Goal: Task Accomplishment & Management: Complete application form

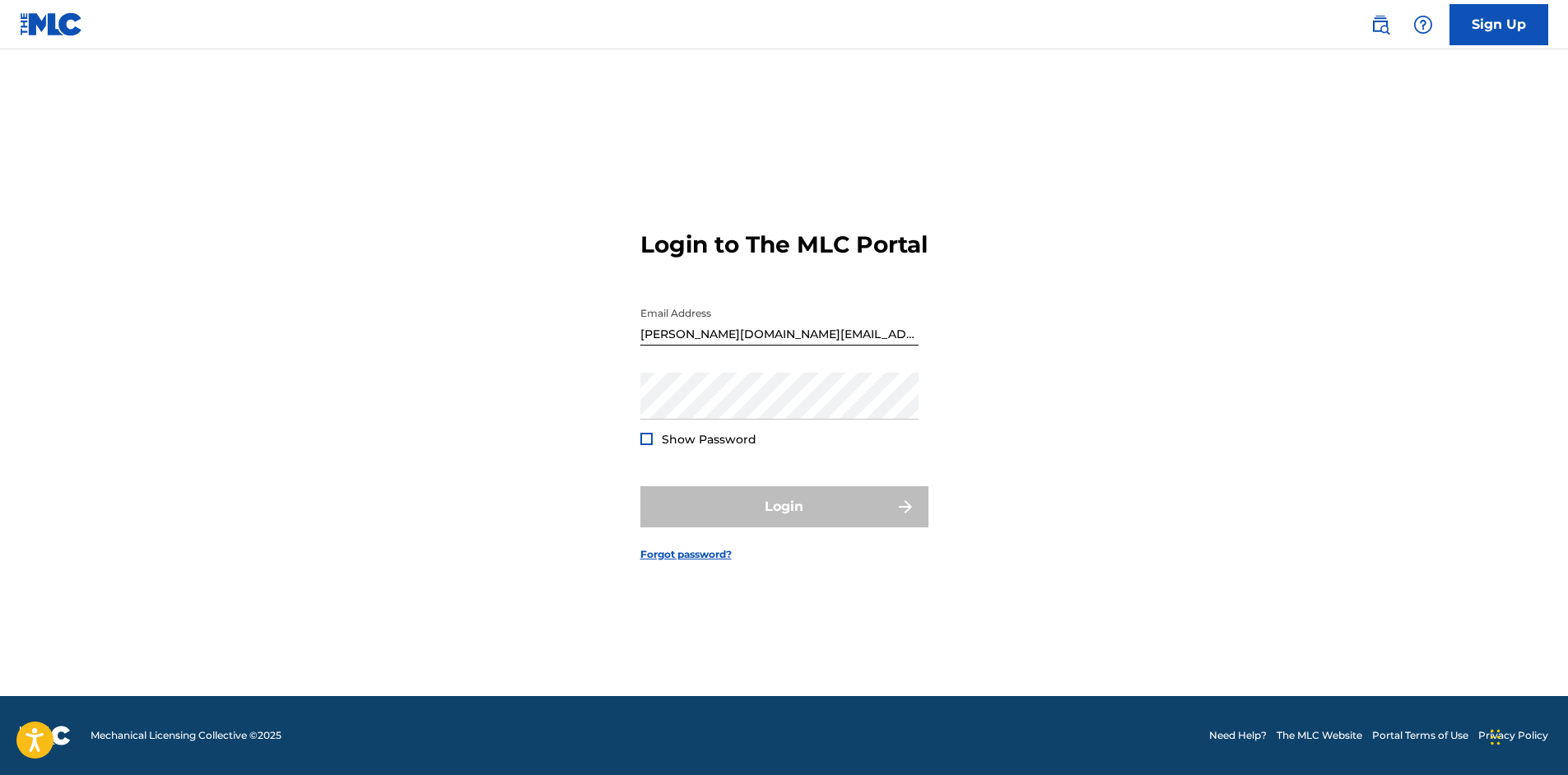
click at [664, 559] on form "Login to The MLC Portal Email Address [PERSON_NAME][DOMAIN_NAME][EMAIL_ADDRESS]…" at bounding box center [784, 382] width 288 height 626
click at [664, 562] on link "Forgot password?" at bounding box center [686, 554] width 91 height 15
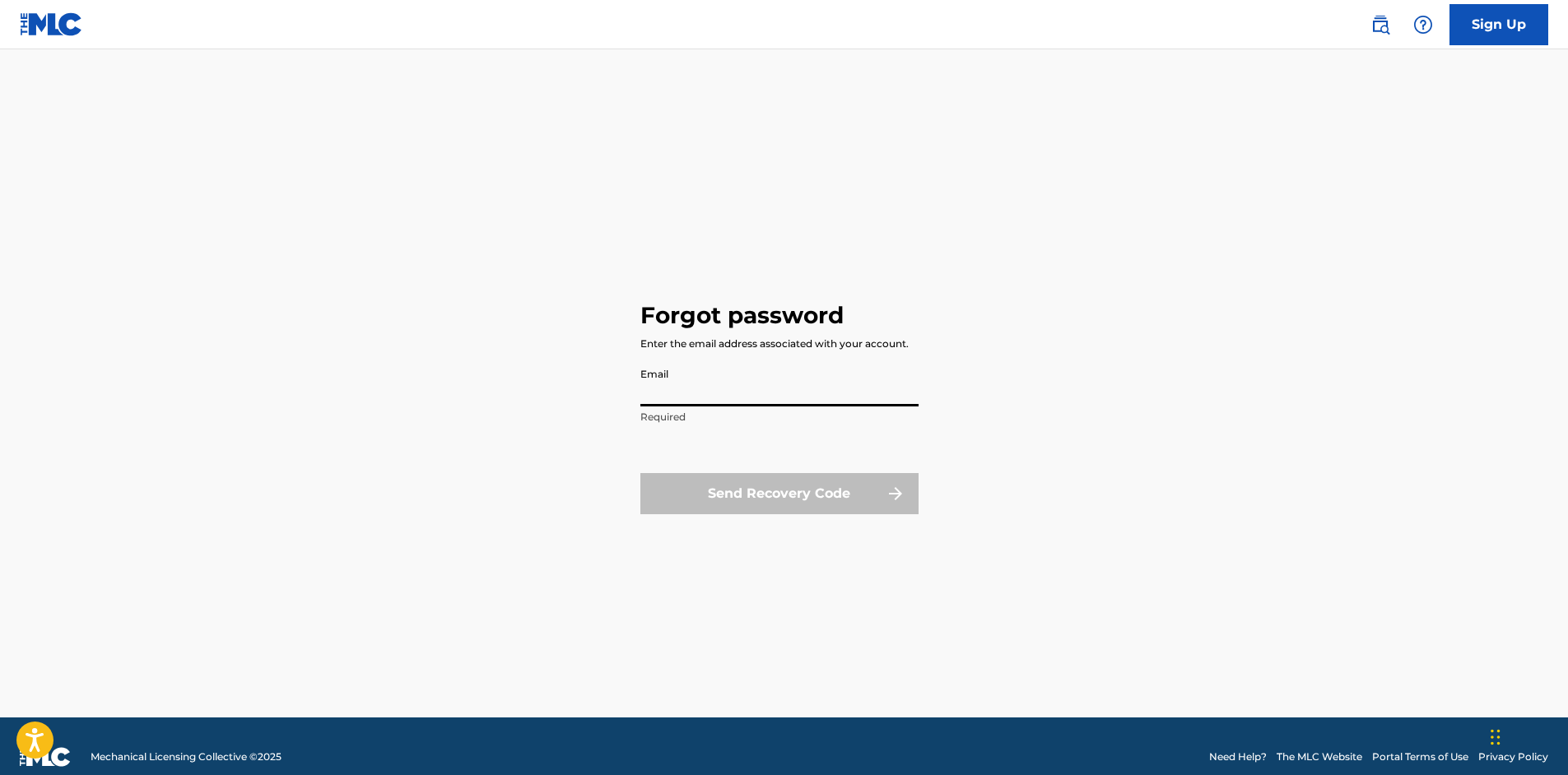
click at [708, 388] on input "Email" at bounding box center [780, 382] width 278 height 47
type input "[PERSON_NAME][DOMAIN_NAME][EMAIL_ADDRESS][DOMAIN_NAME]"
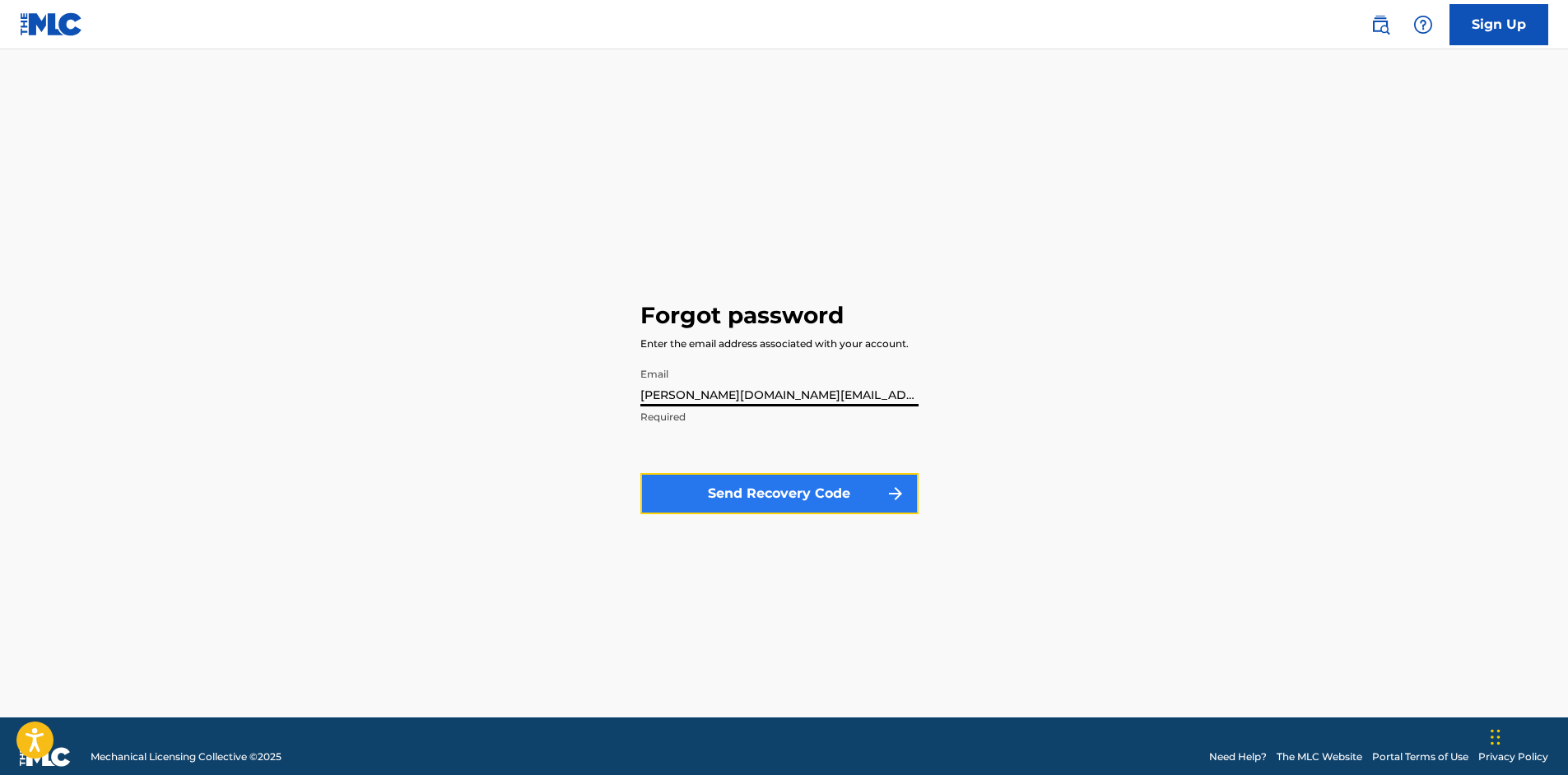
click at [743, 492] on button "Send Recovery Code" at bounding box center [780, 493] width 278 height 41
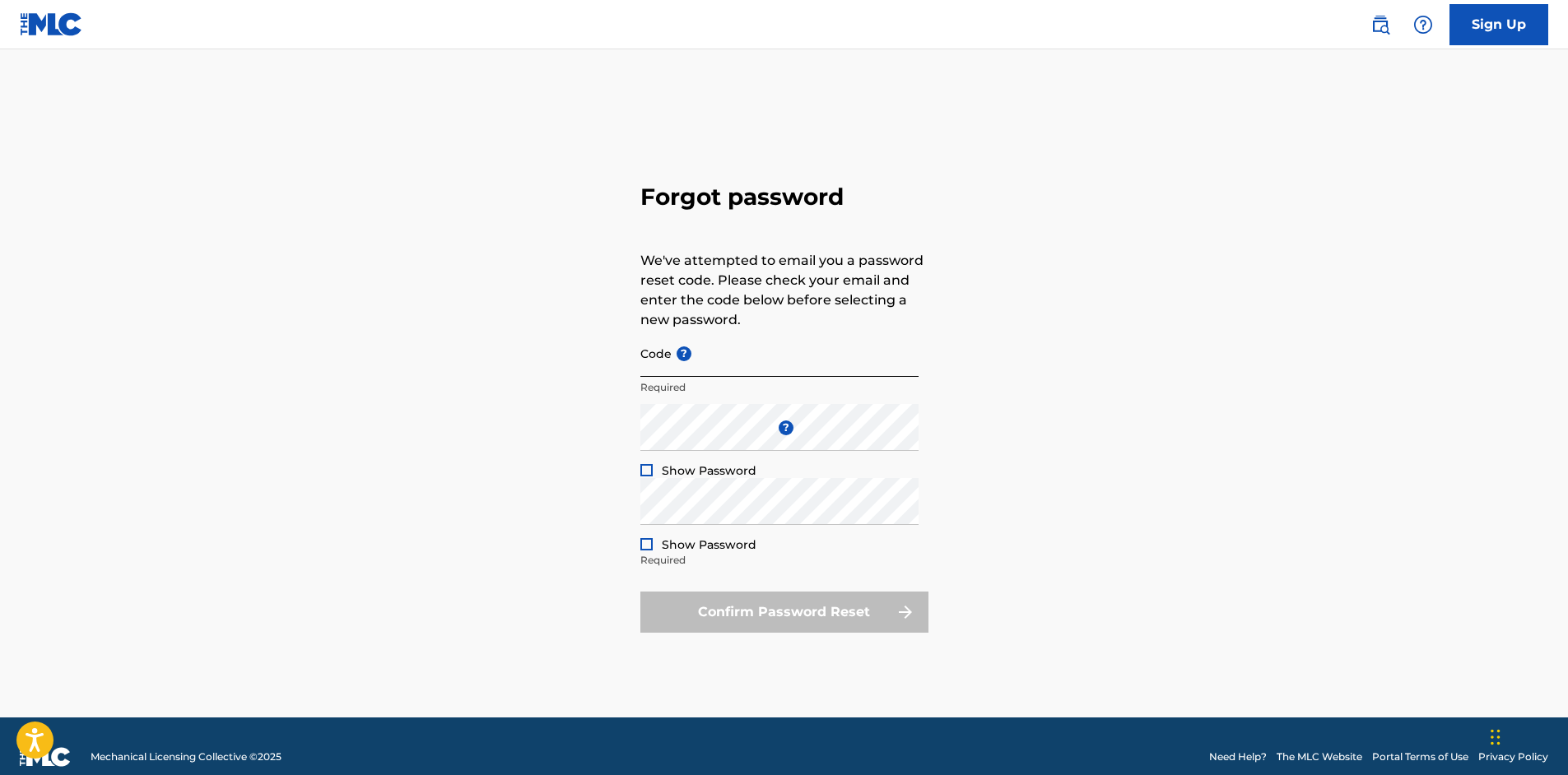
click at [659, 358] on input "Code ?" at bounding box center [780, 353] width 278 height 47
paste input "FP_9591f1a99f851db51cb4f889c1c0"
type input "FP_9591f1a99f851db51cb4f889c1c0"
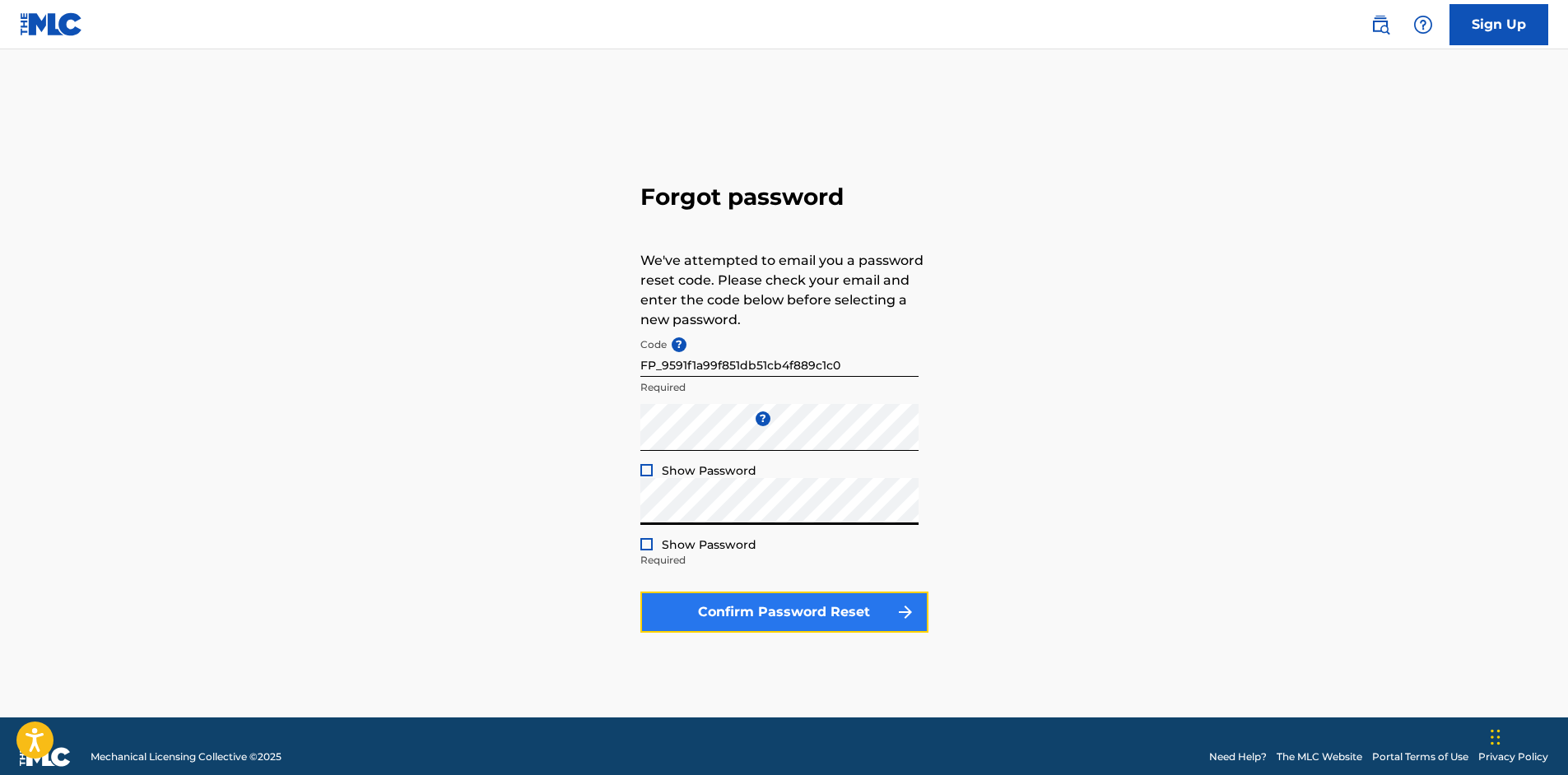
click at [755, 615] on button "Confirm Password Reset" at bounding box center [784, 612] width 288 height 41
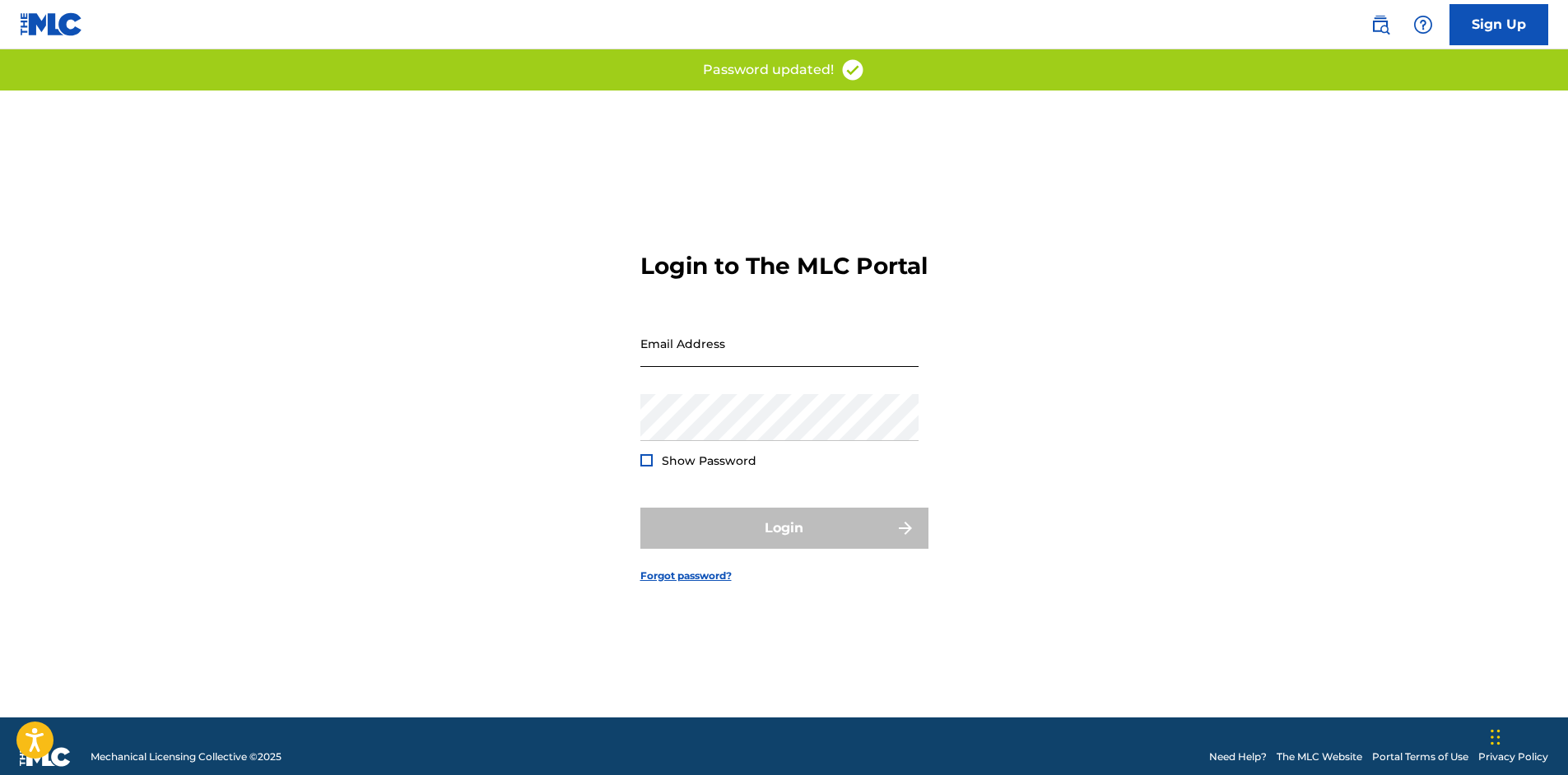
click at [781, 358] on input "Email Address" at bounding box center [780, 343] width 278 height 47
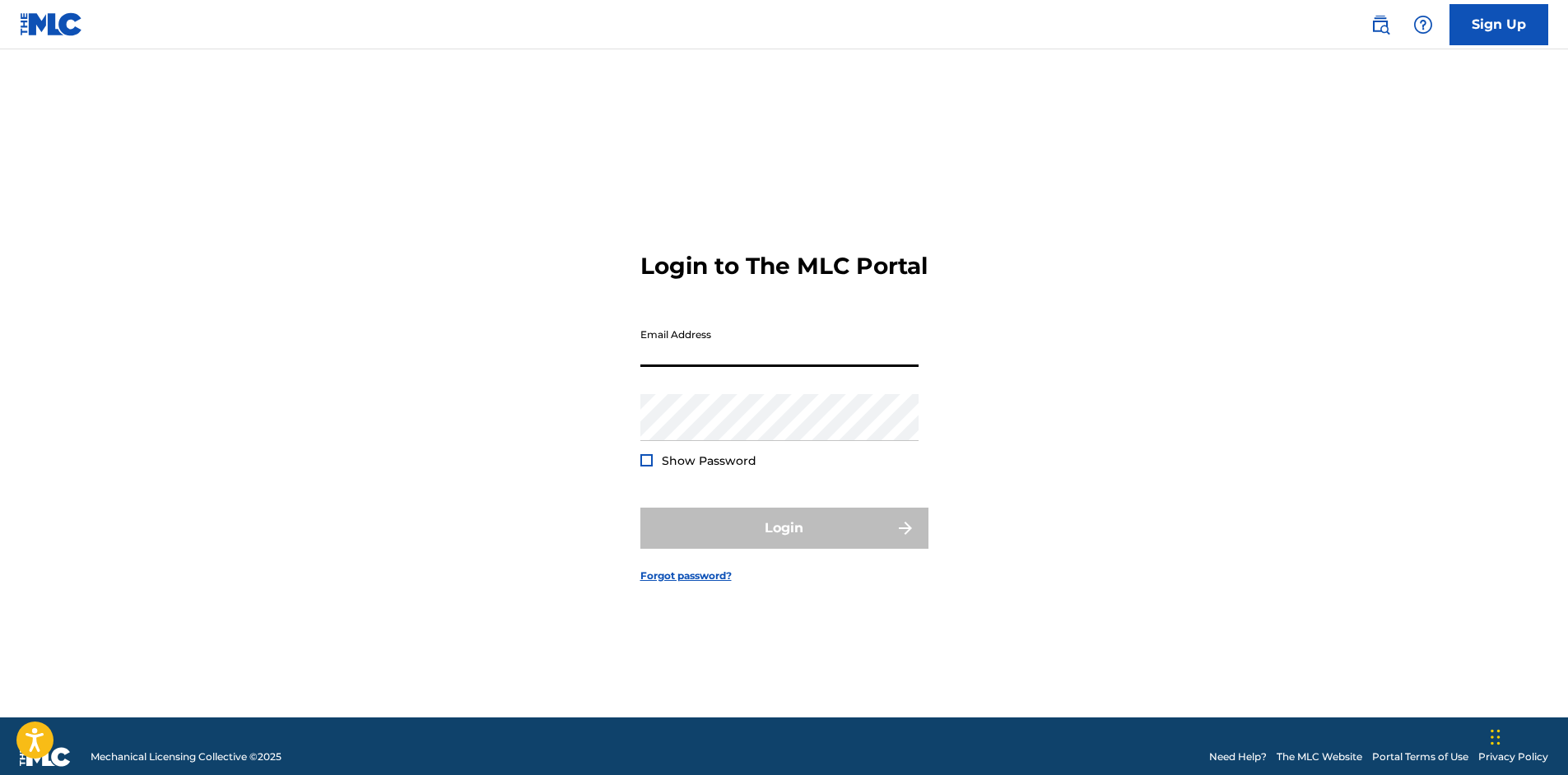
click at [730, 367] on input "Email Address" at bounding box center [780, 343] width 278 height 47
type input "[PERSON_NAME][DOMAIN_NAME][EMAIL_ADDRESS][DOMAIN_NAME]"
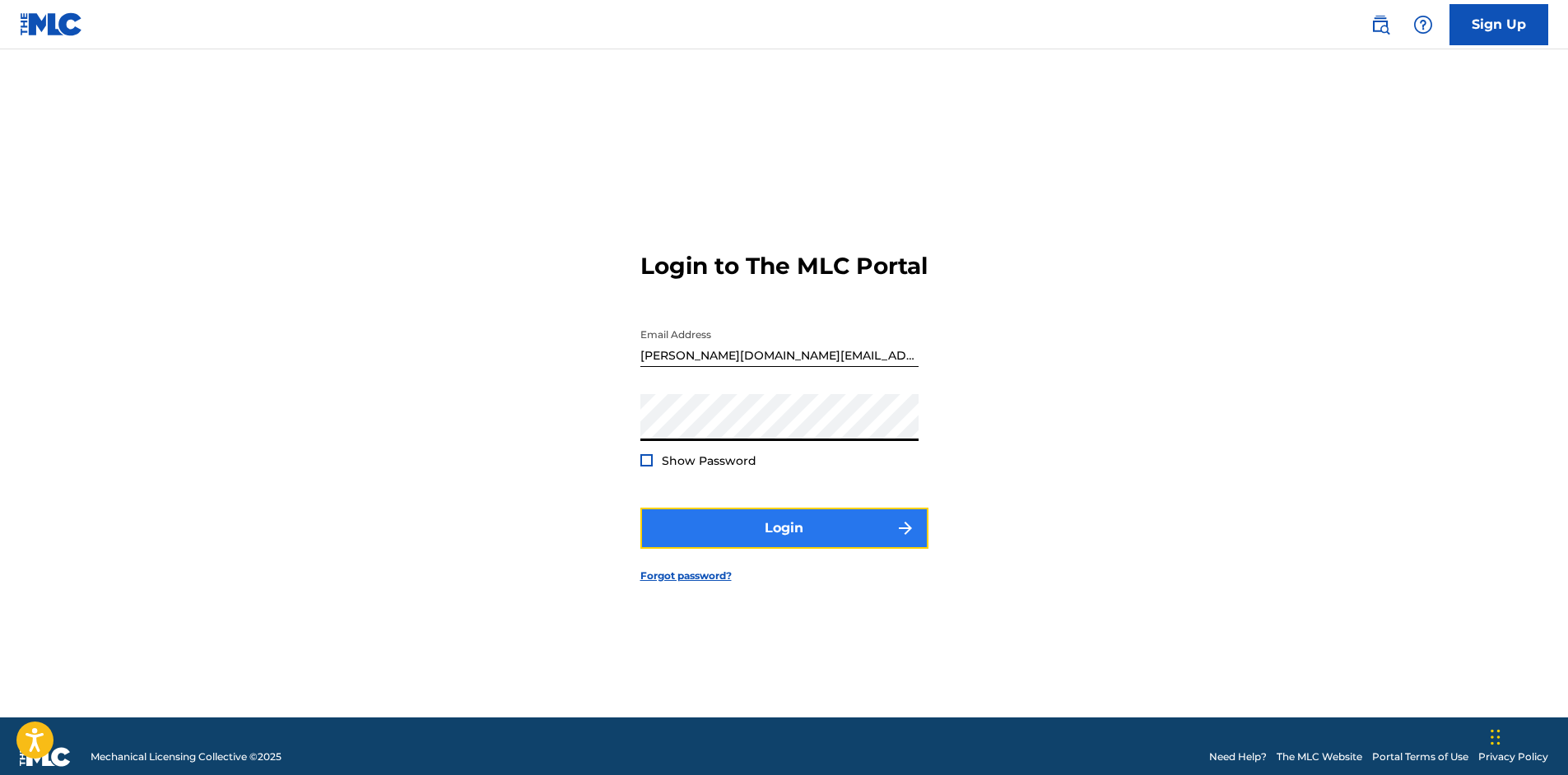
click at [775, 546] on button "Login" at bounding box center [784, 528] width 288 height 41
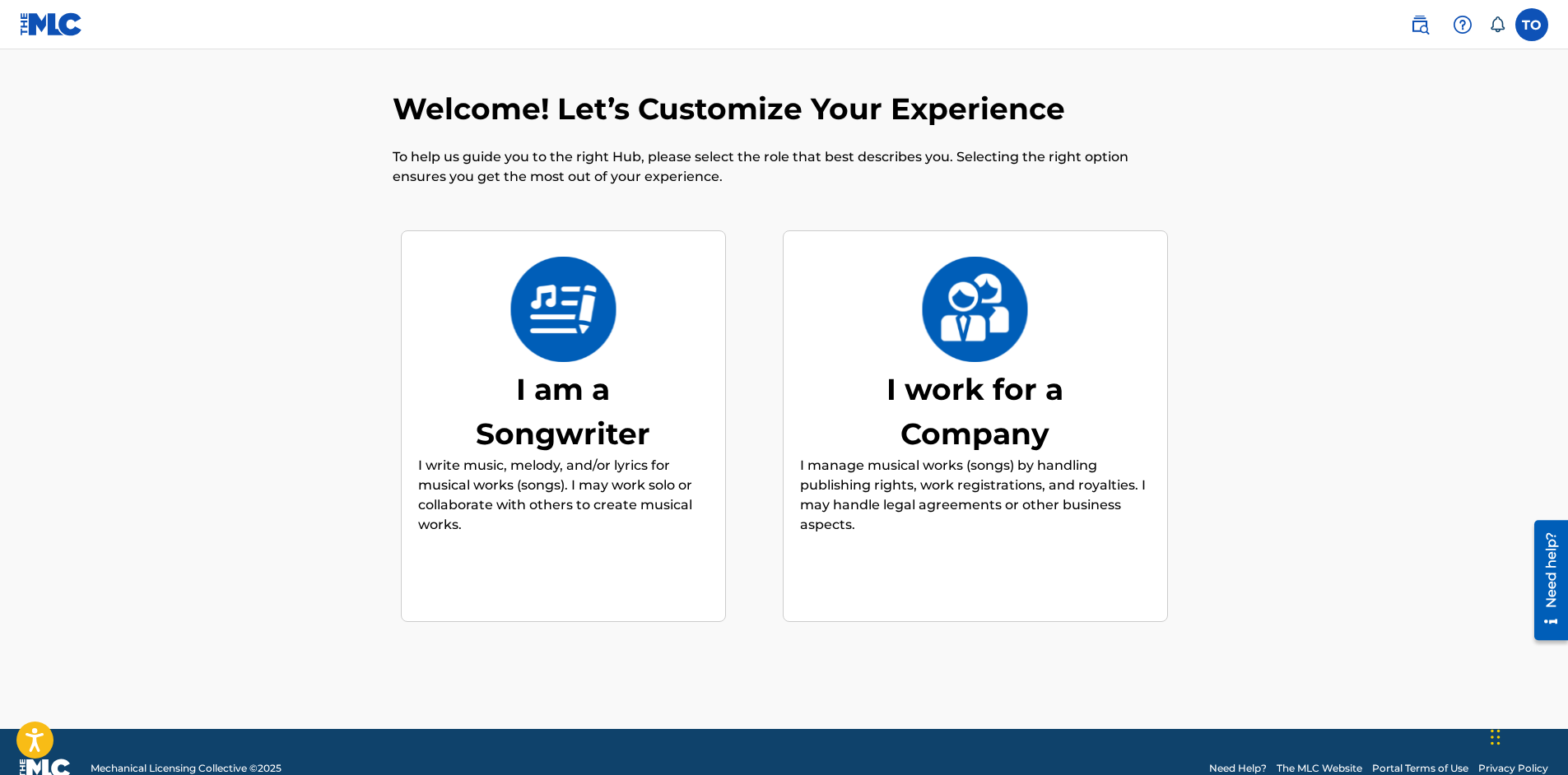
click at [521, 324] on img at bounding box center [564, 309] width 108 height 105
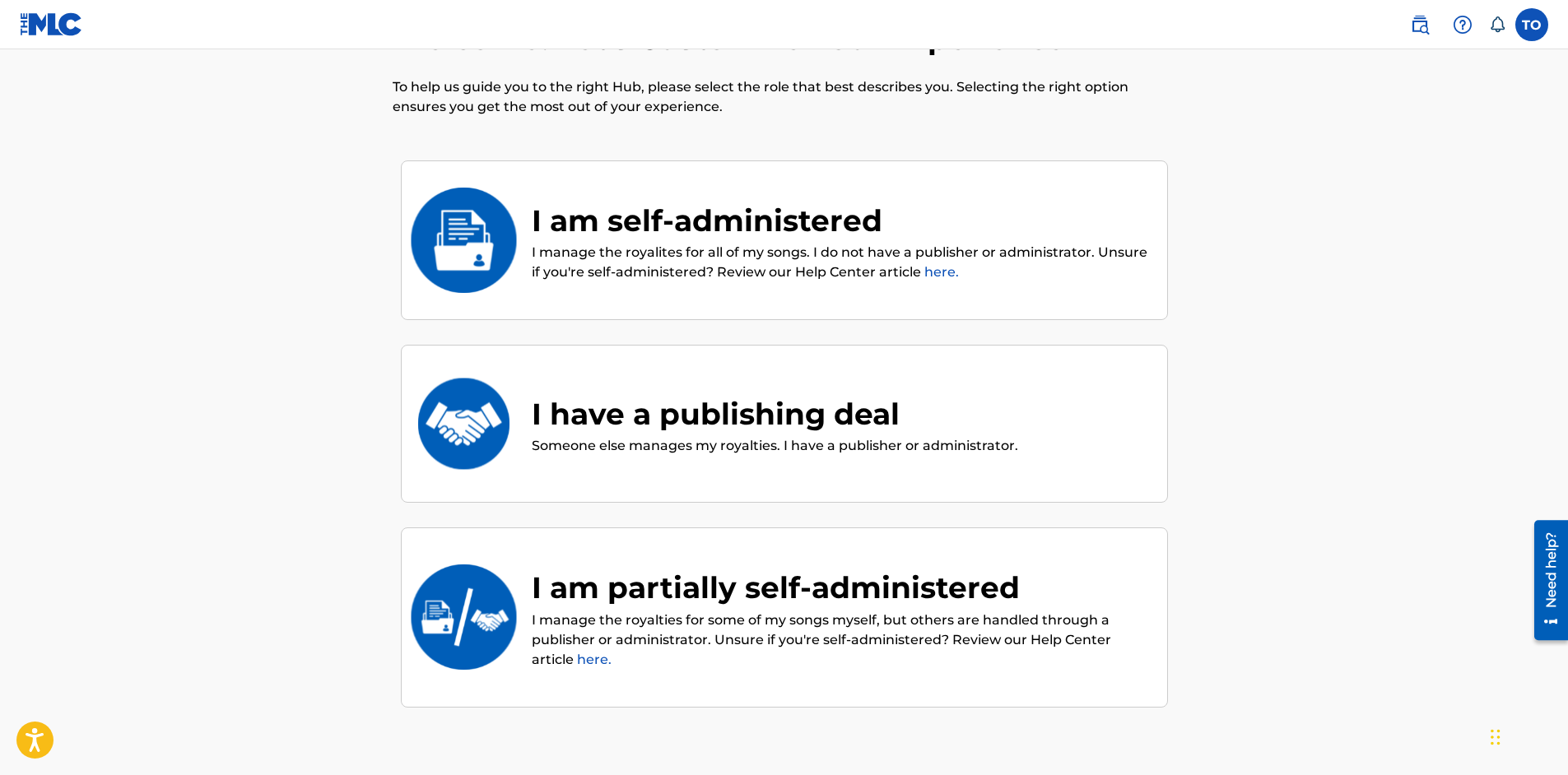
scroll to position [74, 0]
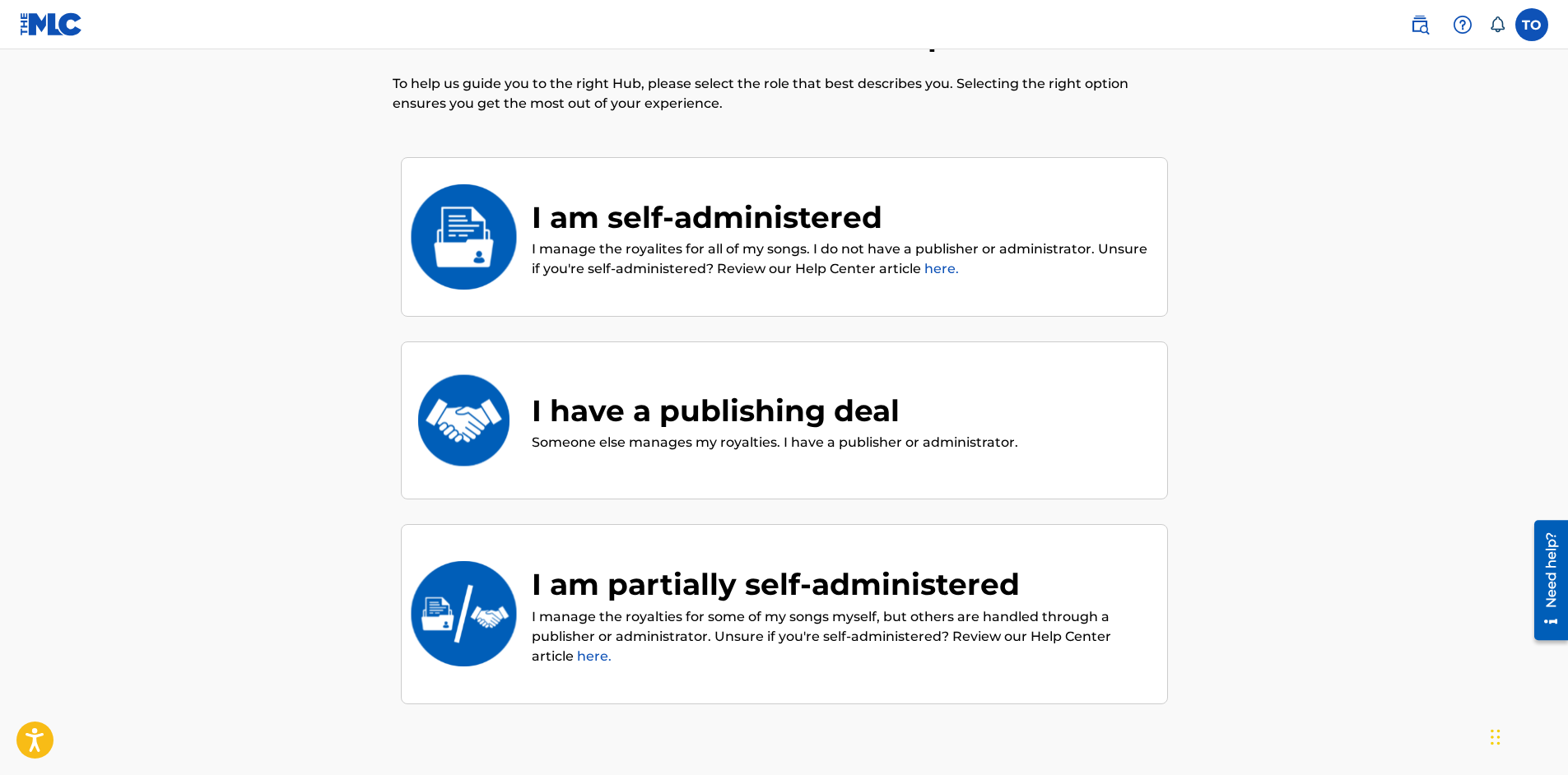
click at [648, 206] on div "I am self-administered" at bounding box center [841, 217] width 619 height 44
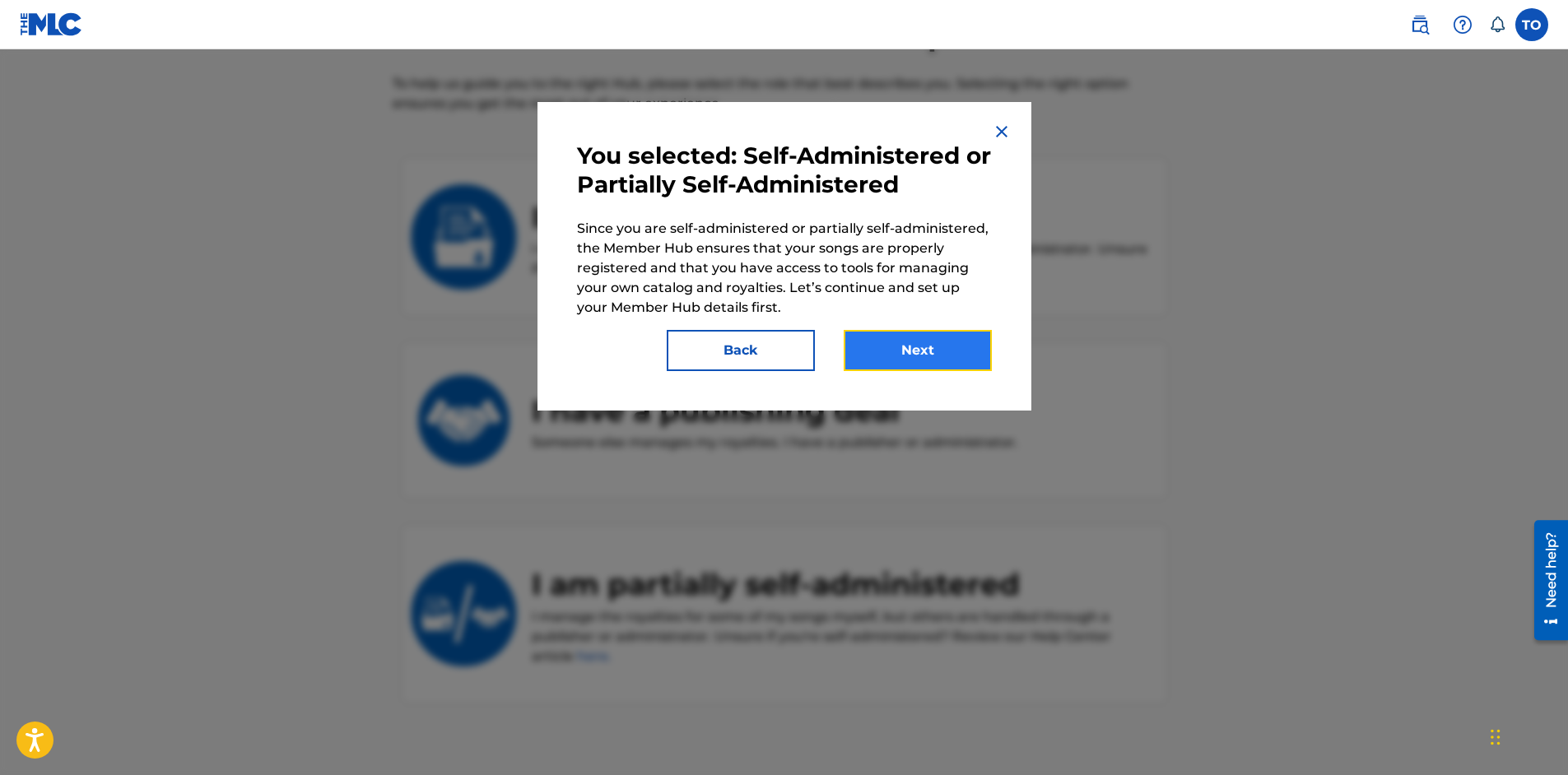
click at [902, 349] on button "Next" at bounding box center [917, 350] width 148 height 41
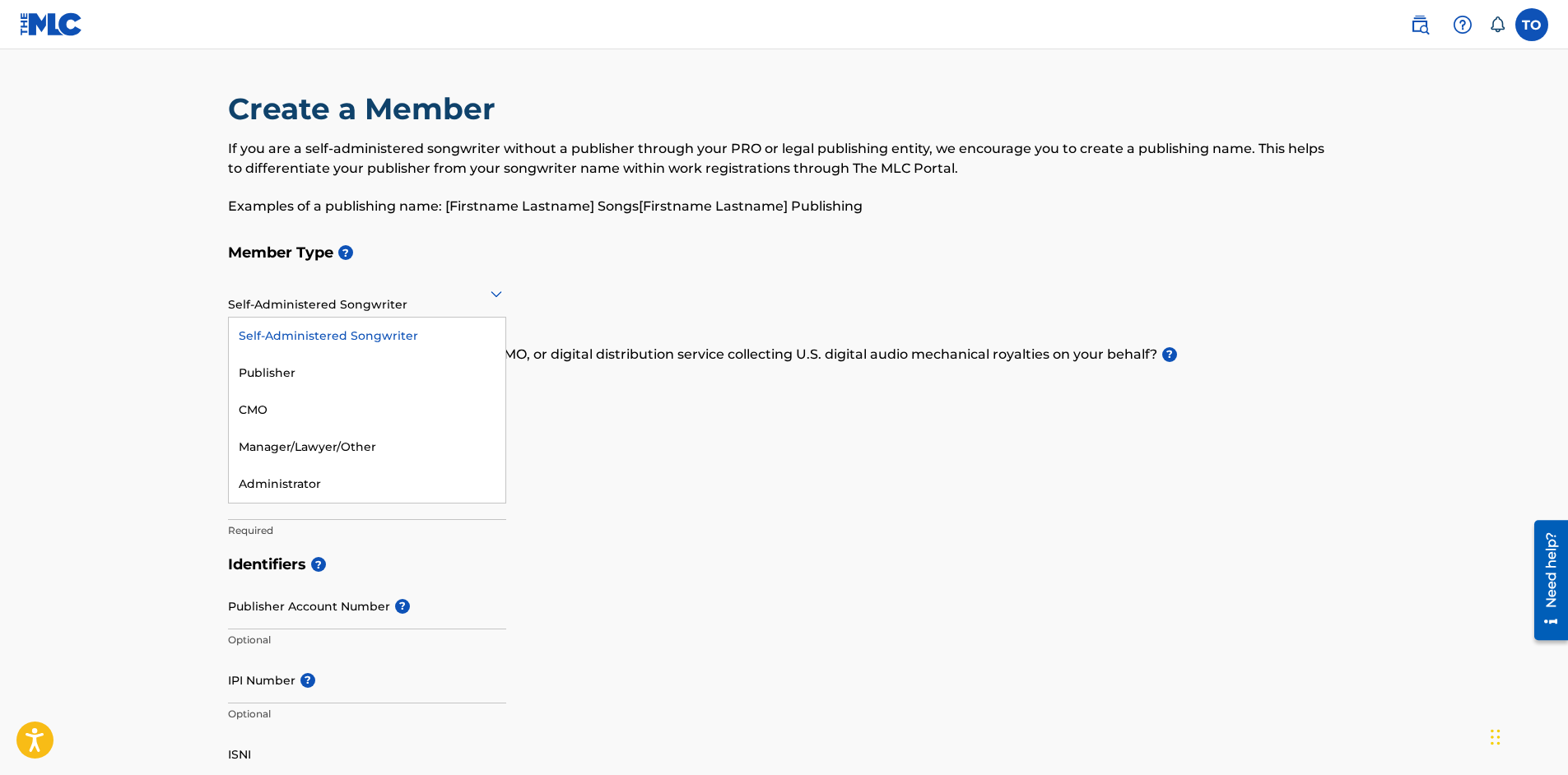
click at [477, 298] on div at bounding box center [367, 294] width 278 height 20
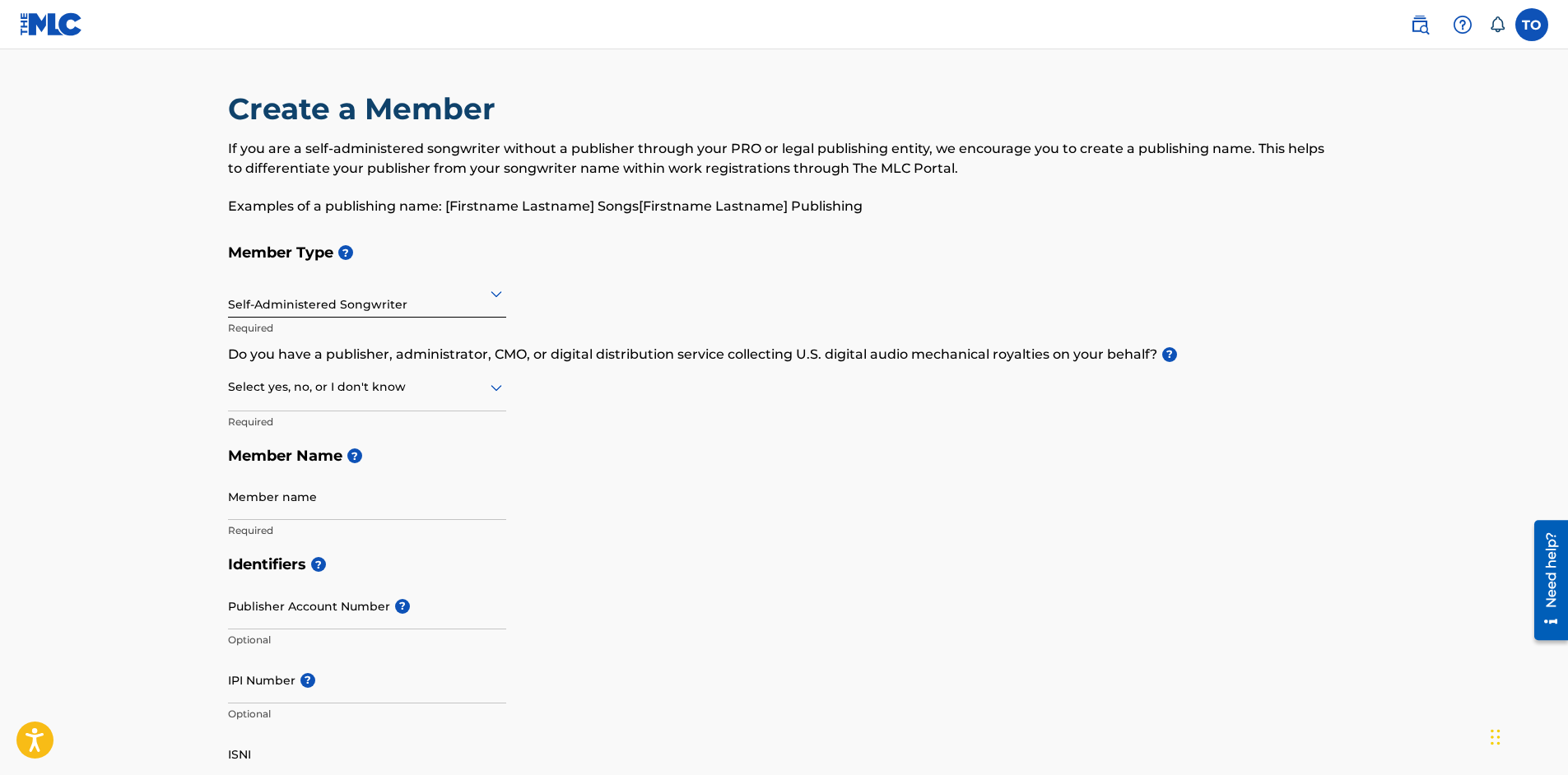
click at [550, 295] on div "Member Type ? Self-Administered Songwriter Required Do you have a publisher, ad…" at bounding box center [784, 391] width 1113 height 312
click at [498, 384] on icon at bounding box center [496, 387] width 20 height 20
click at [408, 461] on div "No" at bounding box center [367, 466] width 277 height 37
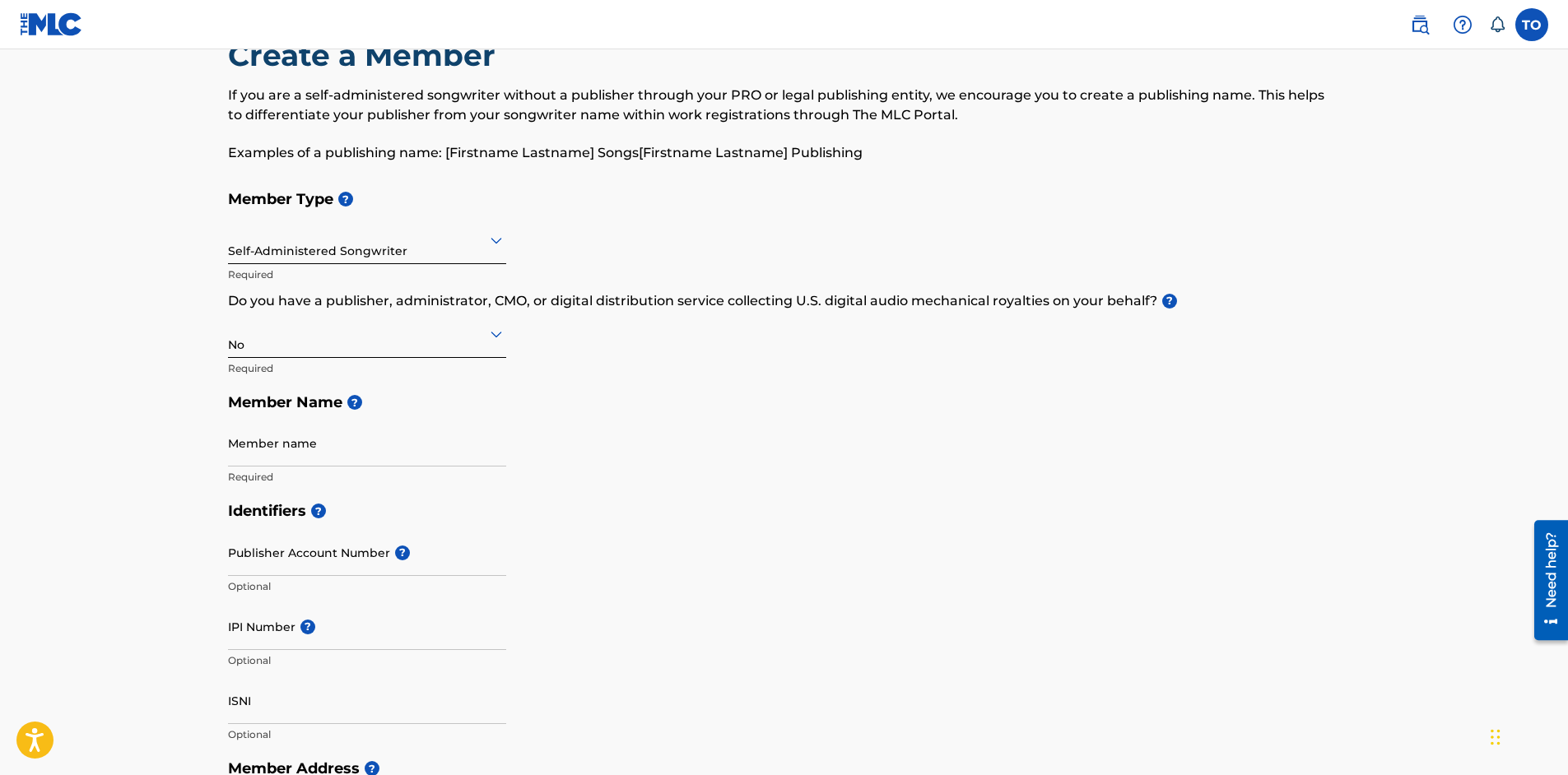
scroll to position [82, 0]
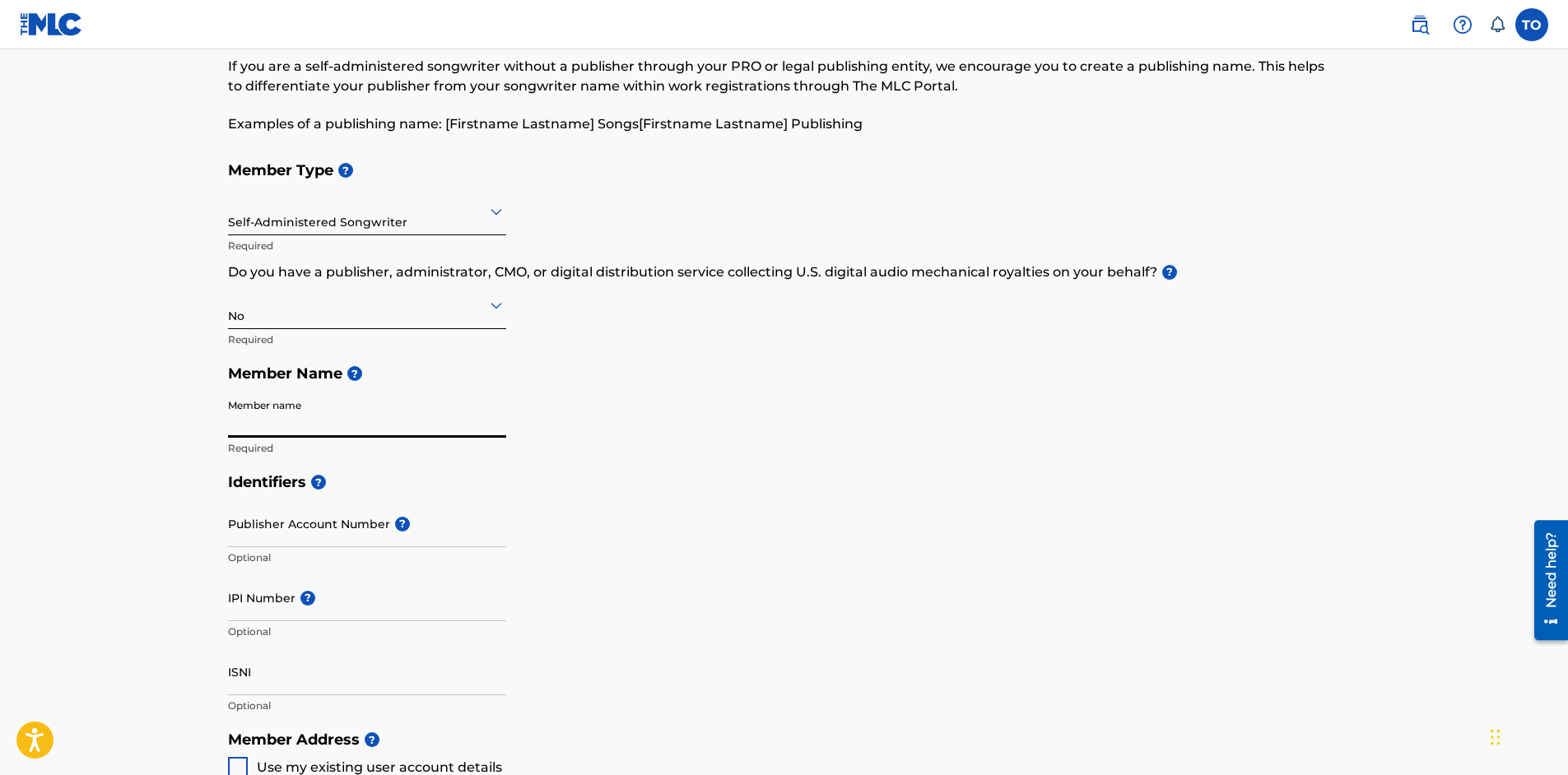
click at [404, 415] on input "Member name" at bounding box center [367, 414] width 278 height 47
click at [657, 433] on div "Member Type ? Self-Administered Songwriter Required Do you have a publisher, ad…" at bounding box center [784, 308] width 1113 height 312
click at [336, 419] on input "Member name" at bounding box center [367, 414] width 278 height 47
type input "Say Hi To Del Fi Music"
click at [359, 526] on input "Publisher Account Number ?" at bounding box center [367, 523] width 278 height 47
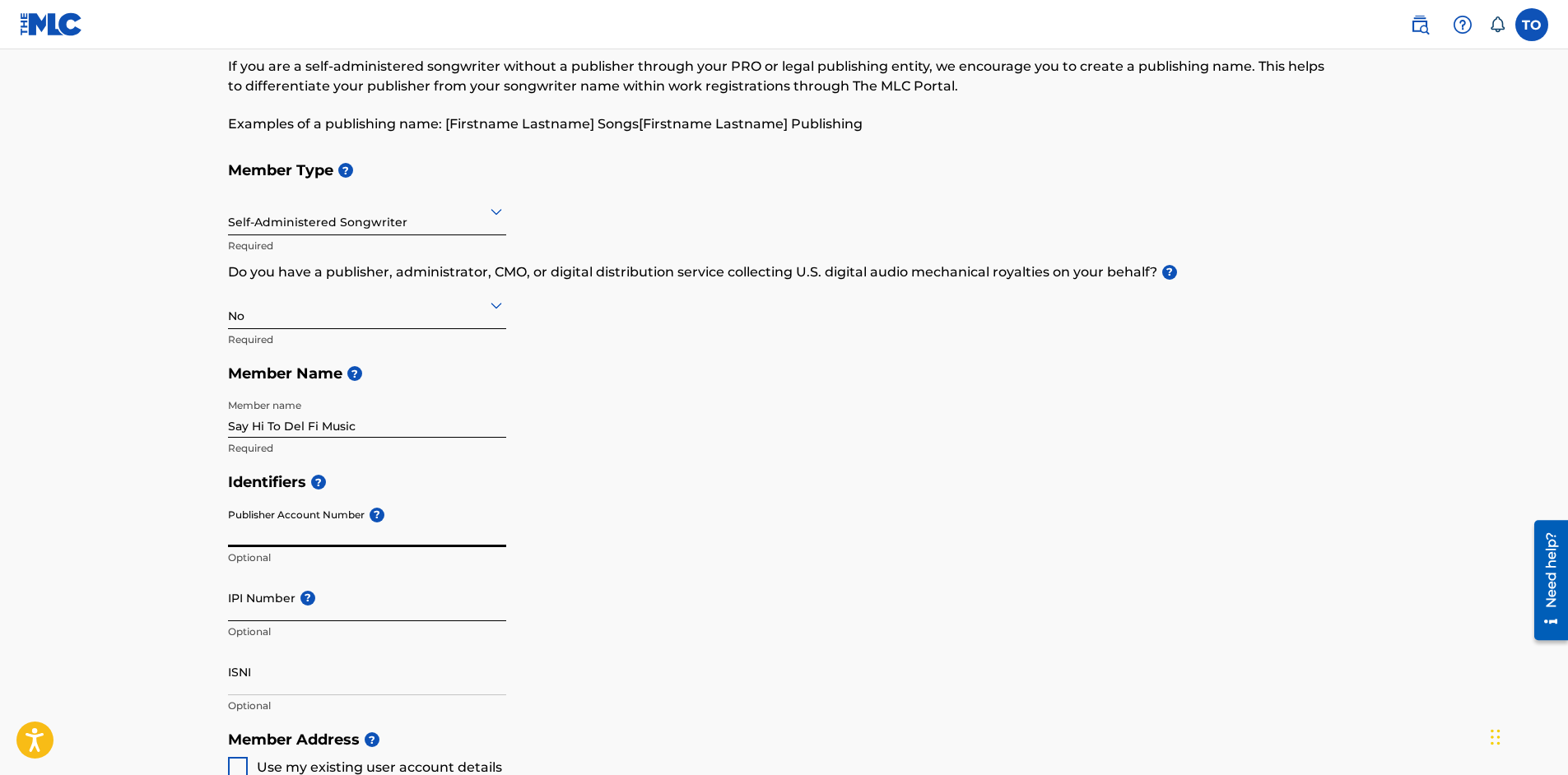
click at [254, 594] on input "IPI Number ?" at bounding box center [367, 597] width 278 height 47
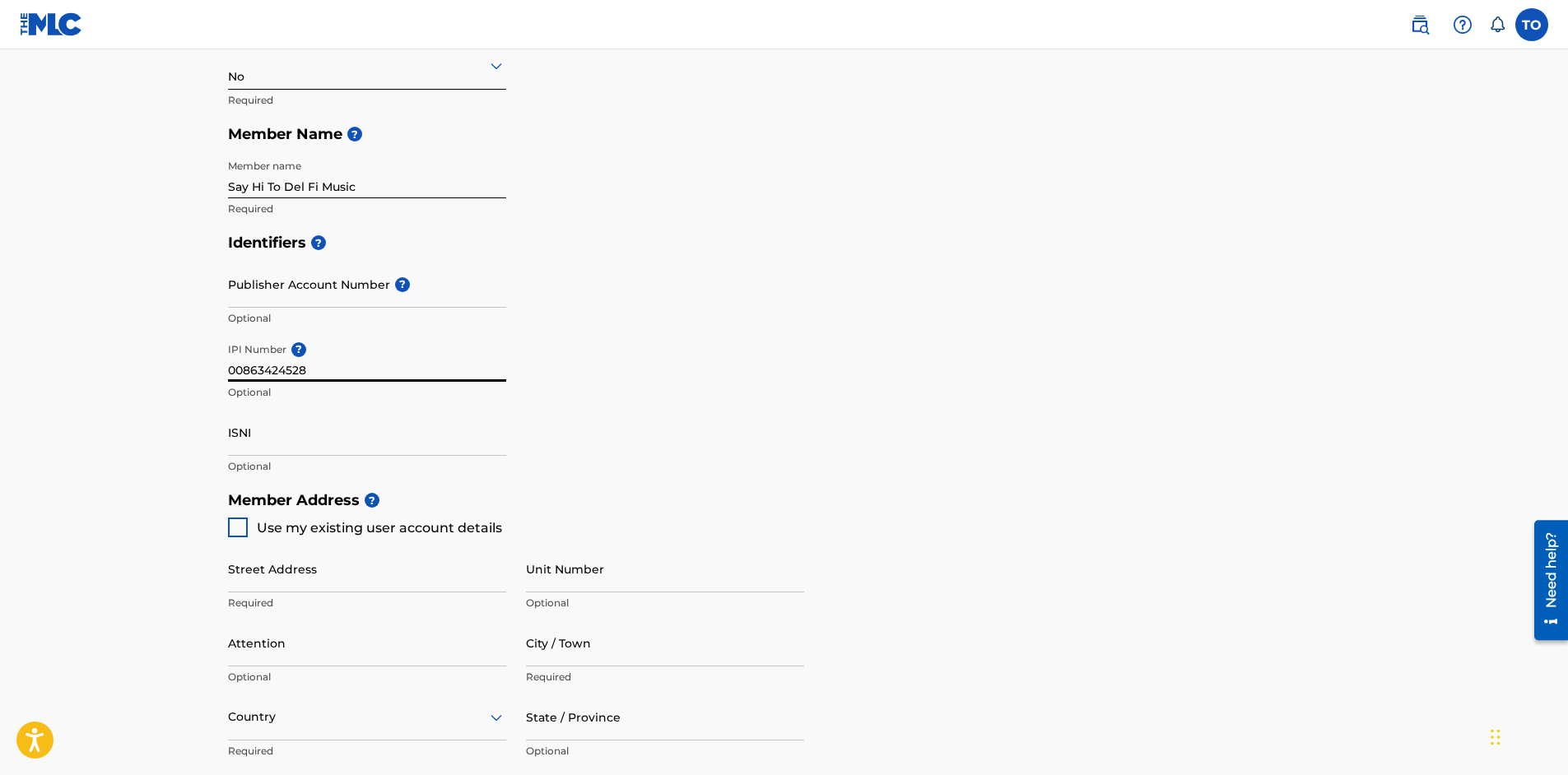
scroll to position [329, 0]
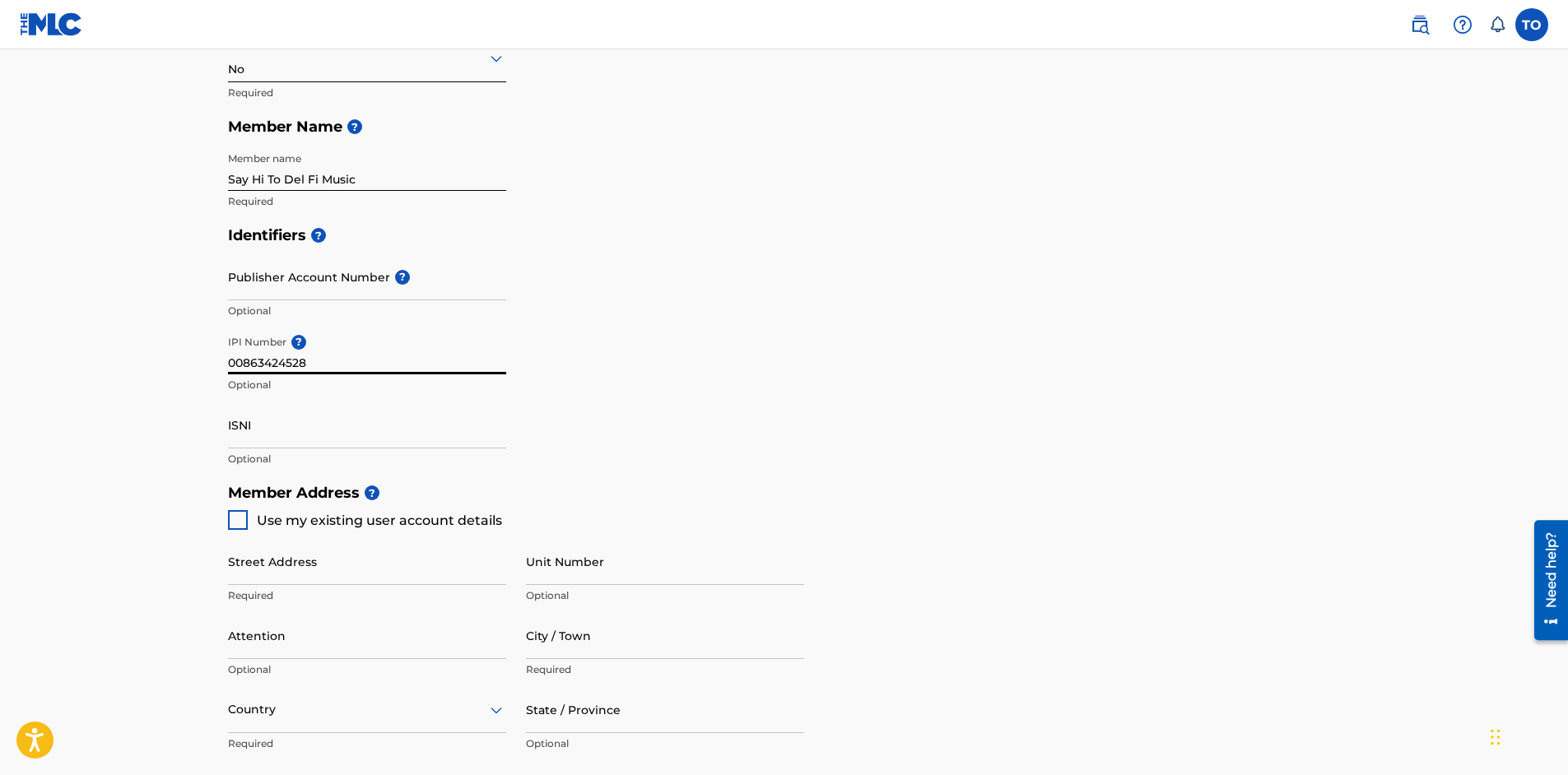
type input "00863424528"
click at [236, 526] on div at bounding box center [237, 519] width 20 height 20
type input "18111 Monthaven Park Private Place"
type input "Hendersonville"
type input "37075"
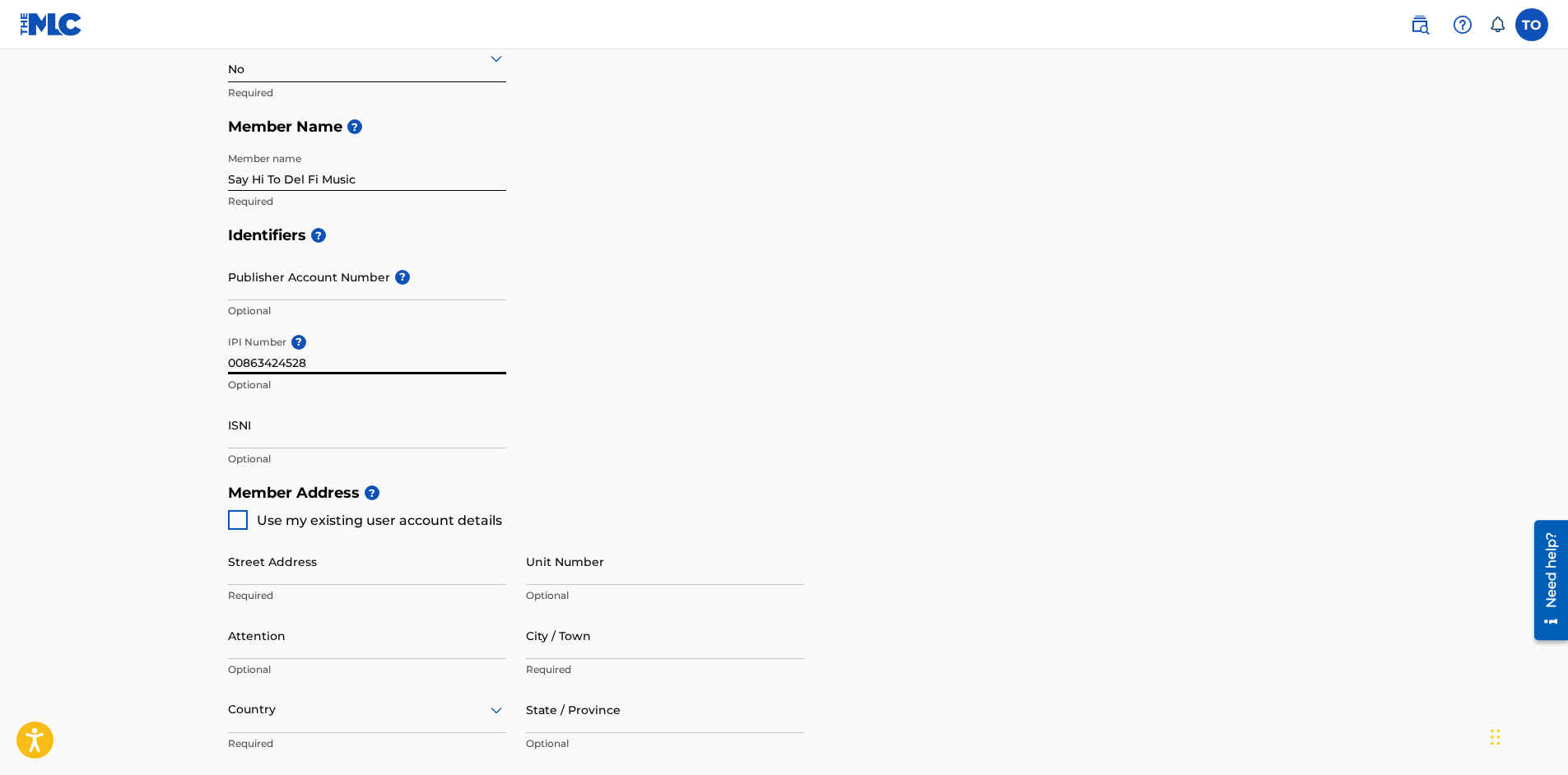
type input "615"
type input "6351092"
type input "[PERSON_NAME][DOMAIN_NAME][EMAIL_ADDRESS][DOMAIN_NAME]"
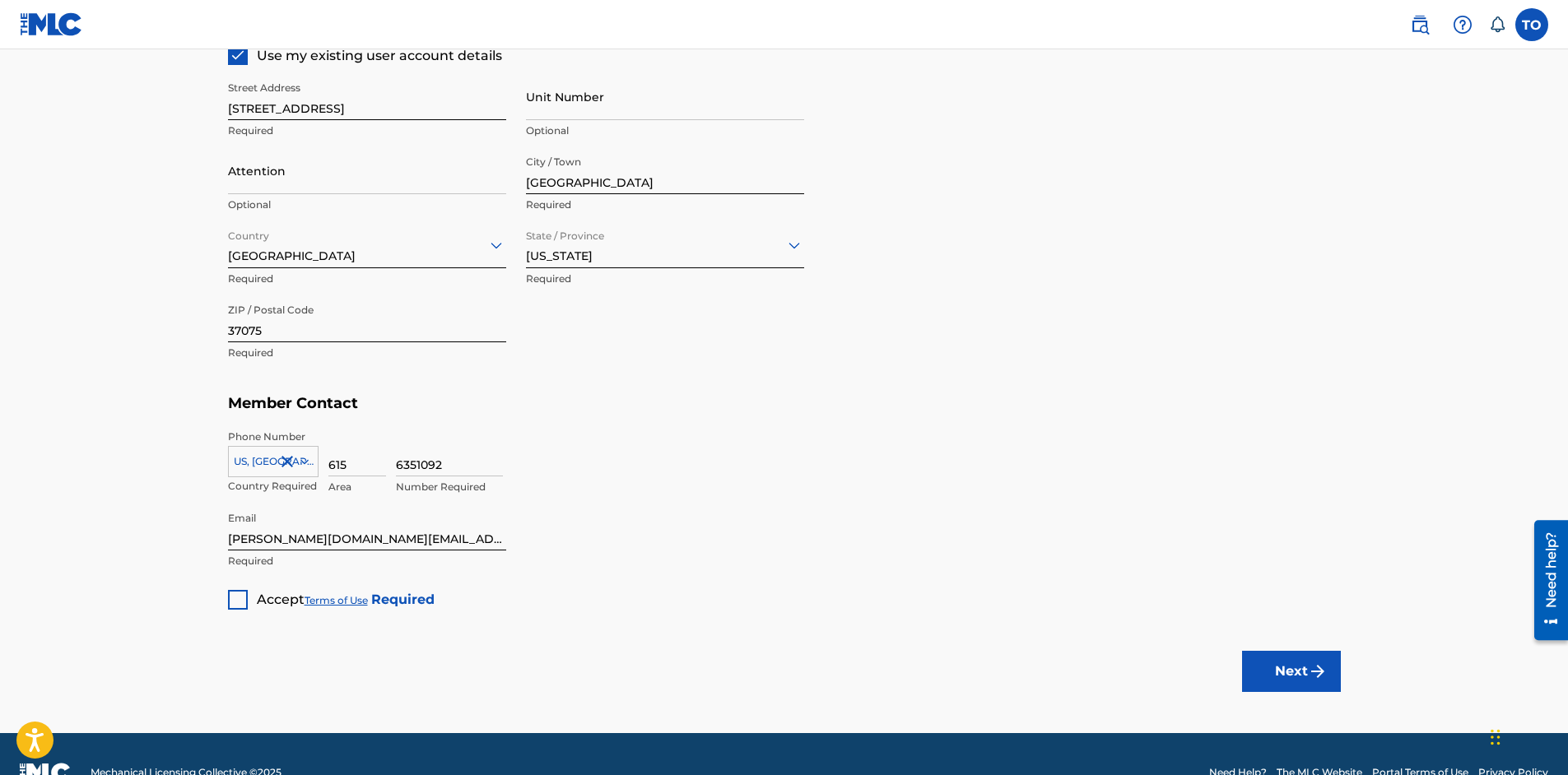
scroll to position [823, 0]
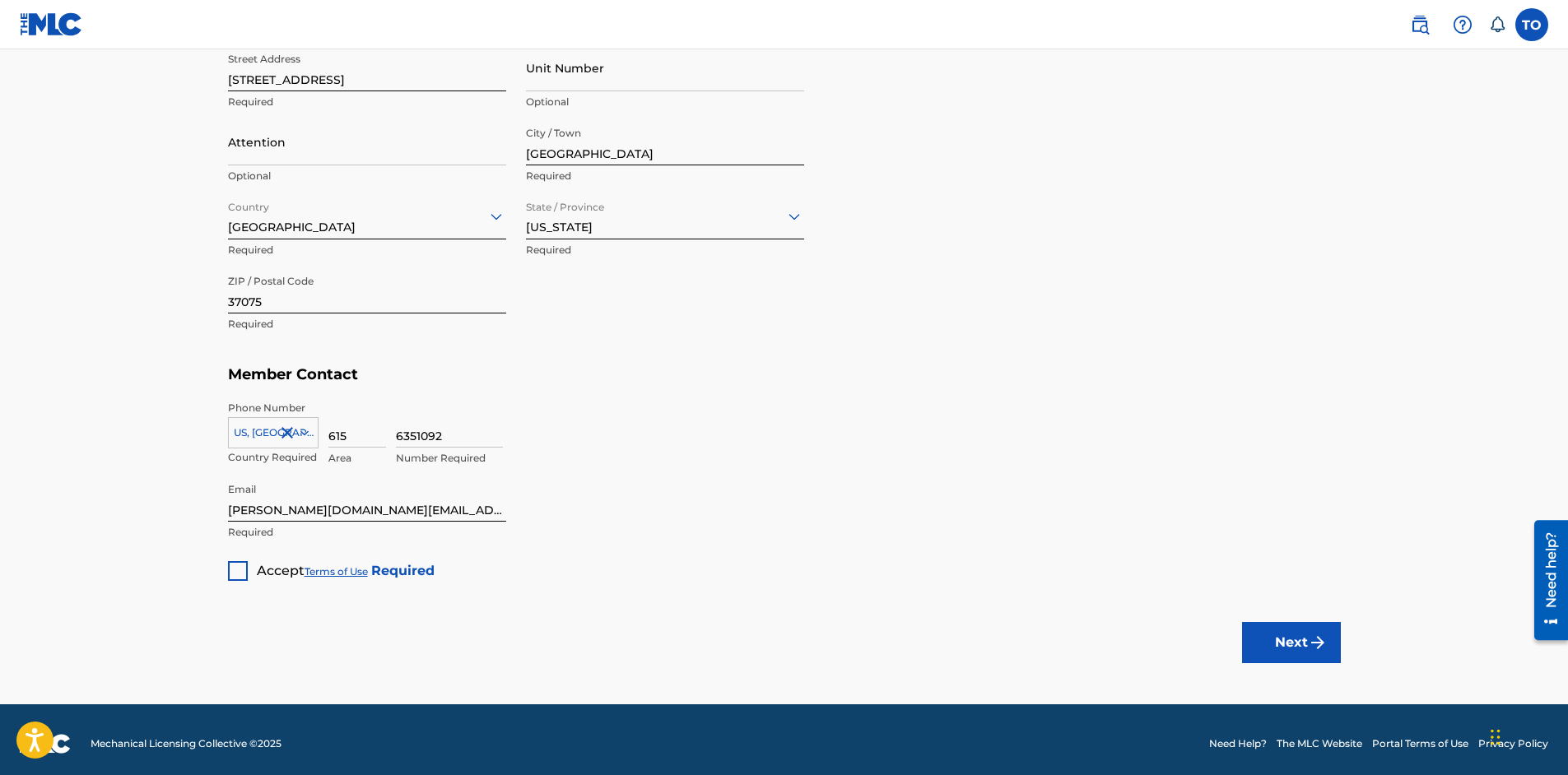
click at [236, 570] on div at bounding box center [237, 570] width 20 height 20
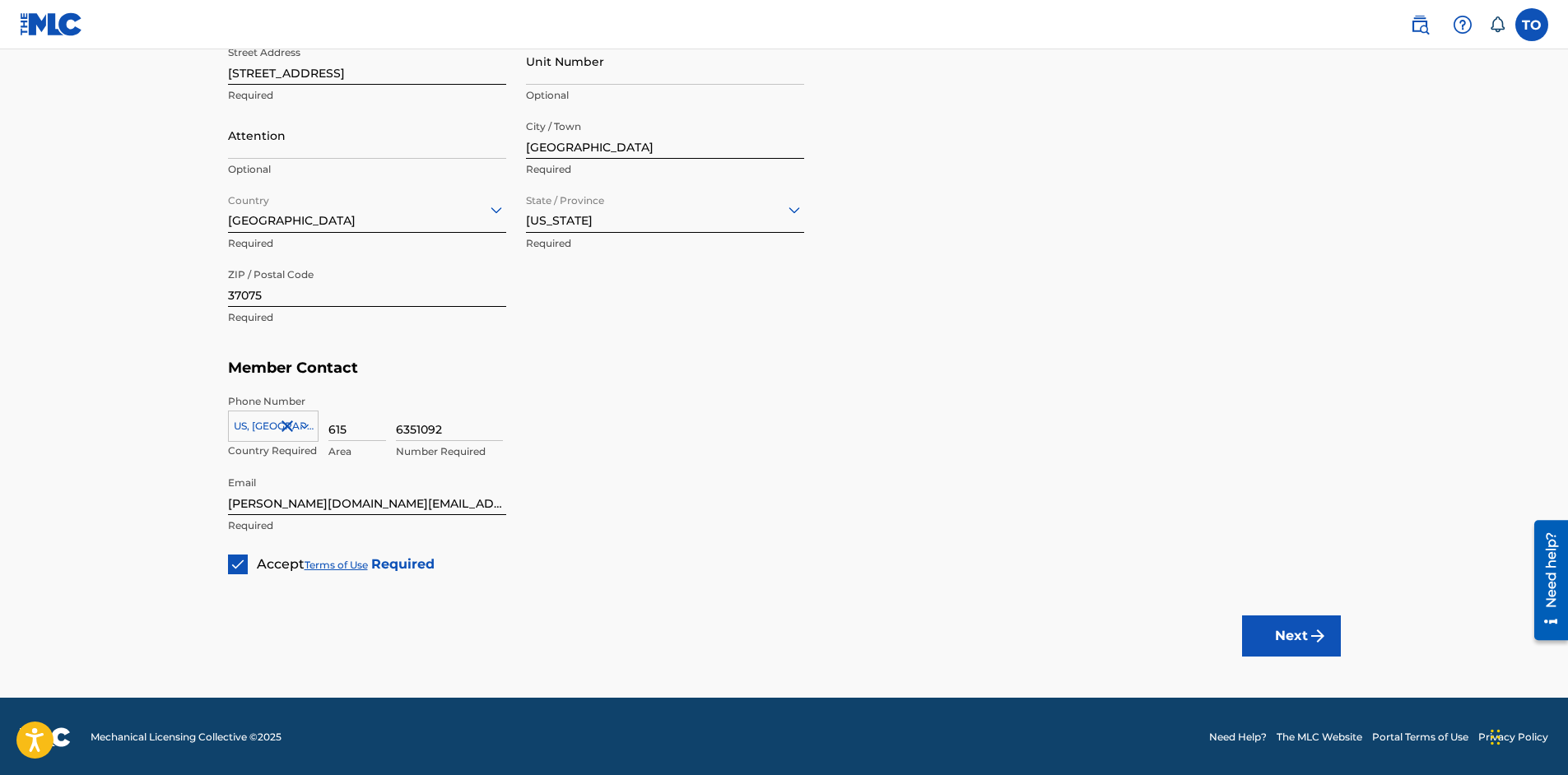
scroll to position [830, 0]
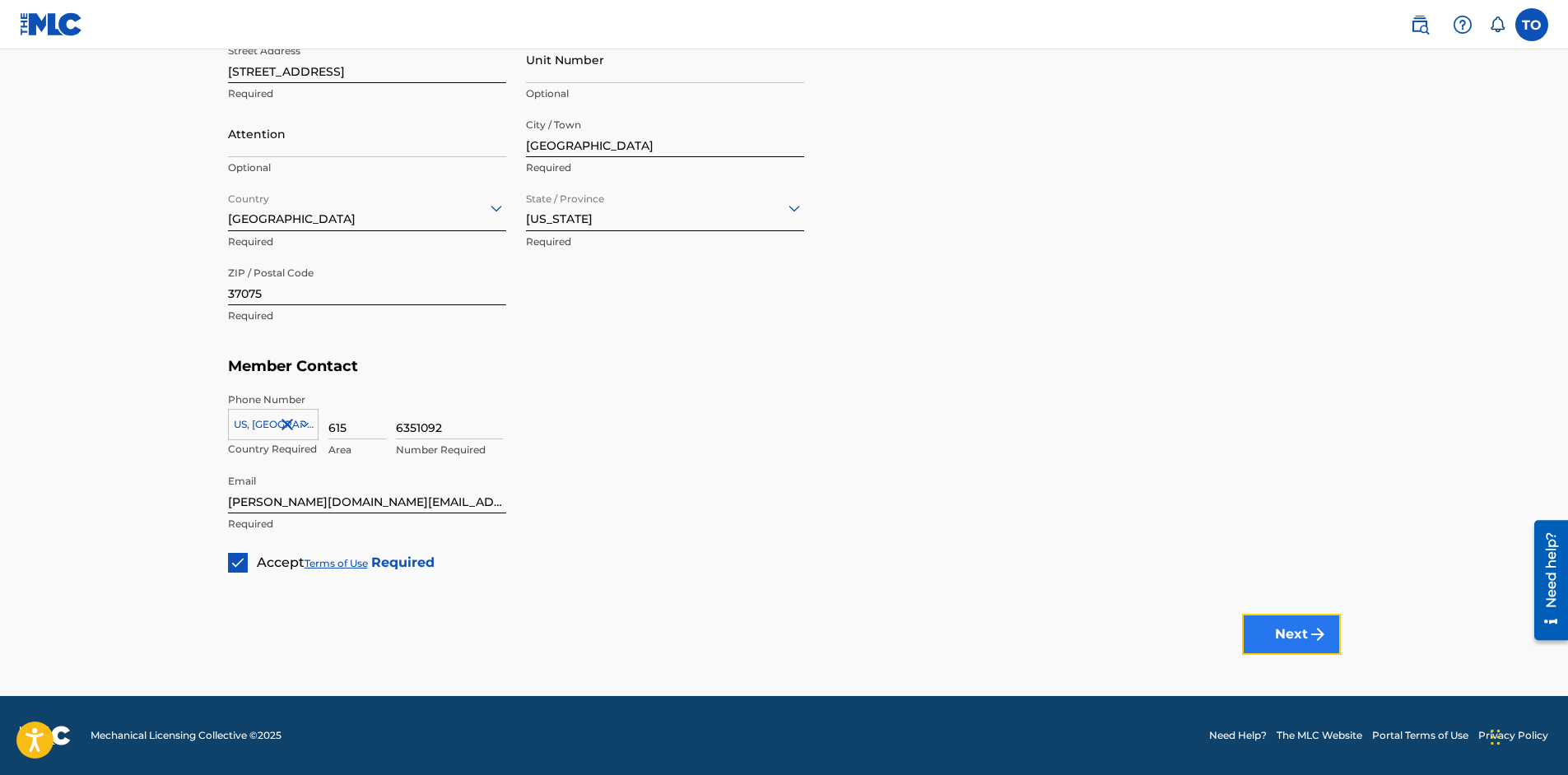
click at [1293, 634] on button "Next" at bounding box center [1291, 634] width 99 height 41
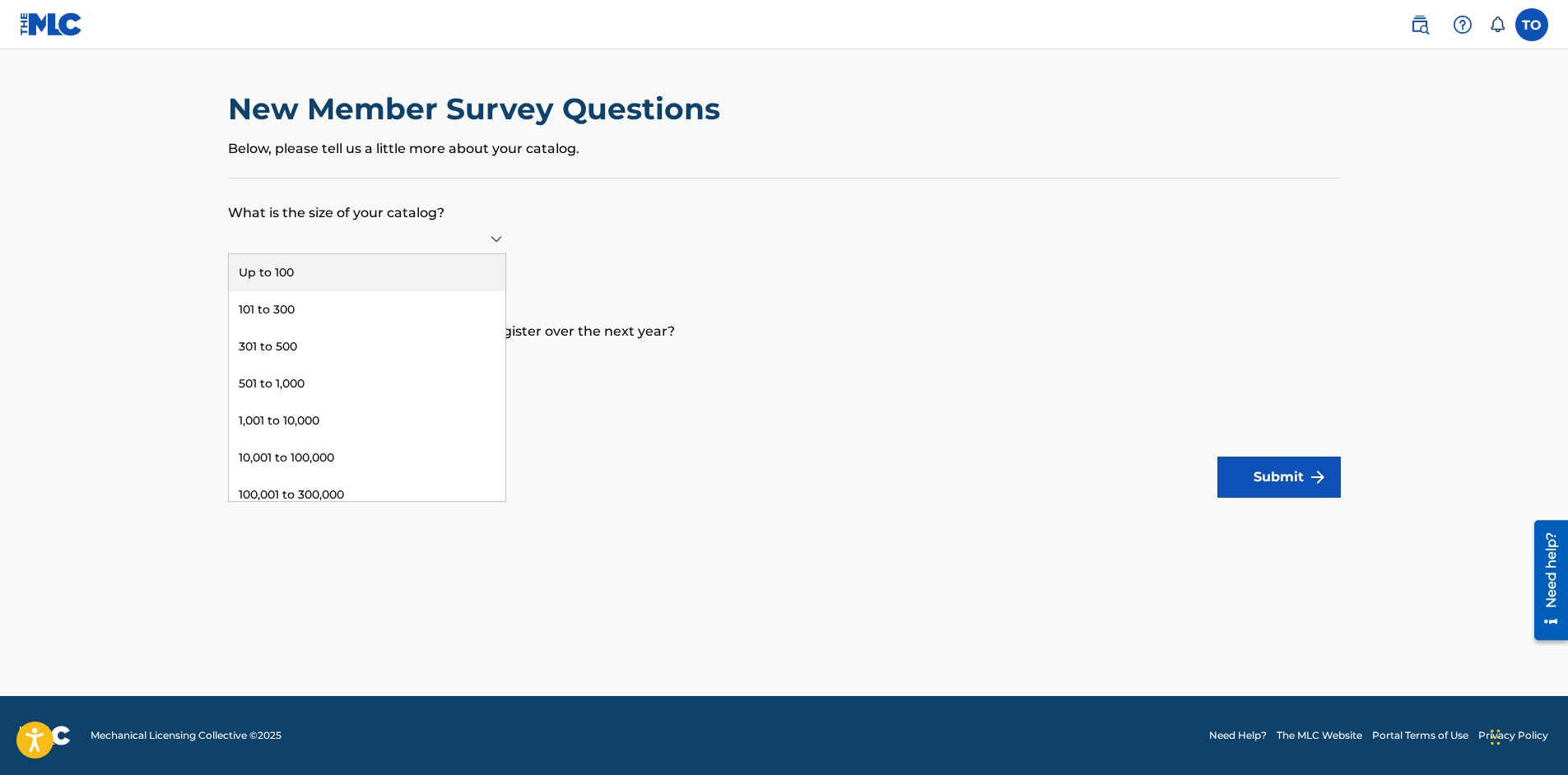
click at [494, 235] on icon at bounding box center [496, 238] width 20 height 20
click at [421, 260] on div "Up to 100" at bounding box center [367, 272] width 277 height 37
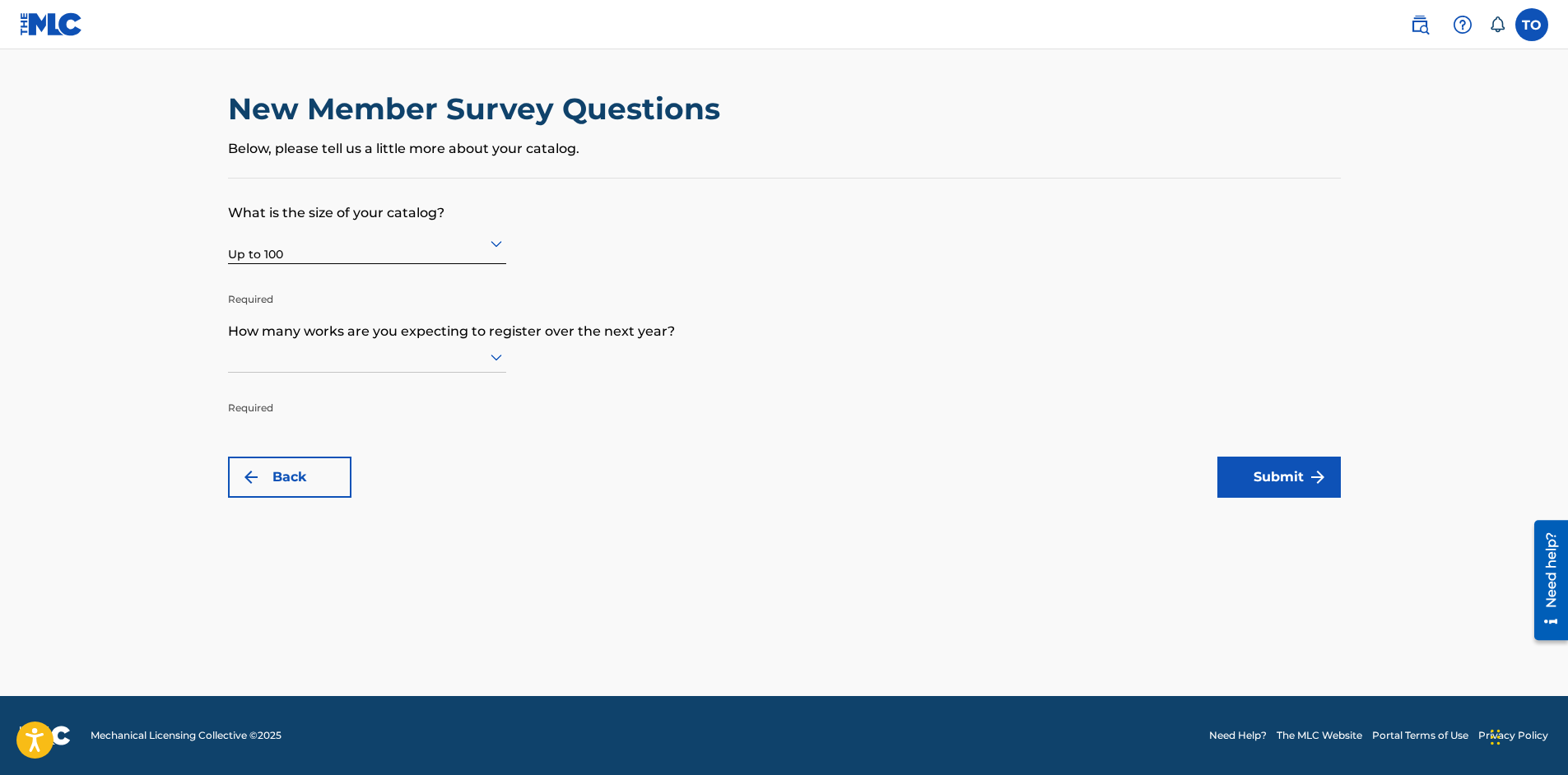
click at [500, 358] on icon at bounding box center [496, 357] width 20 height 20
click at [430, 376] on div "Up to 100" at bounding box center [367, 391] width 277 height 37
click at [1272, 471] on button "Submit" at bounding box center [1278, 477] width 124 height 41
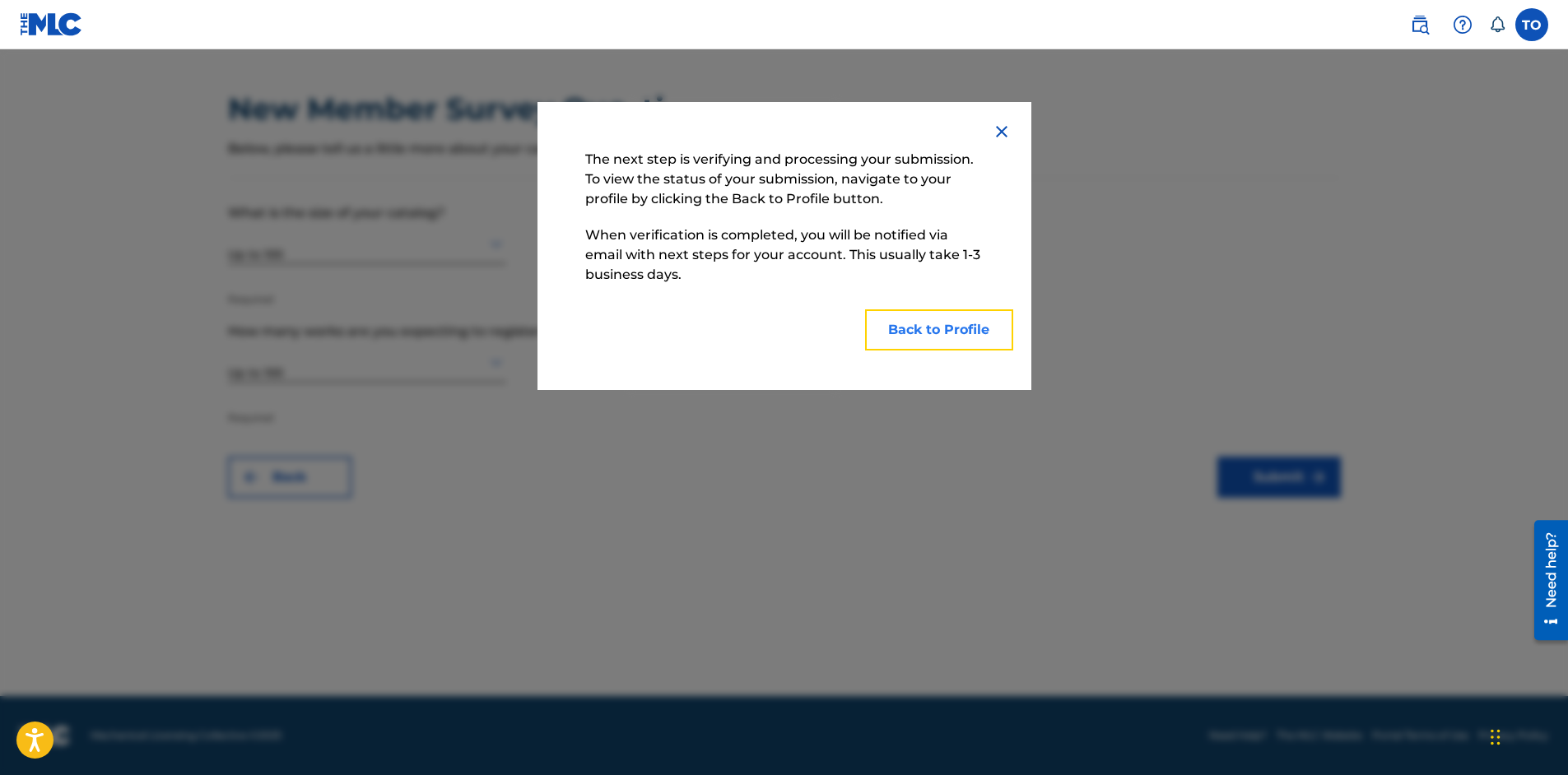
click at [921, 330] on button "Back to Profile" at bounding box center [939, 329] width 148 height 41
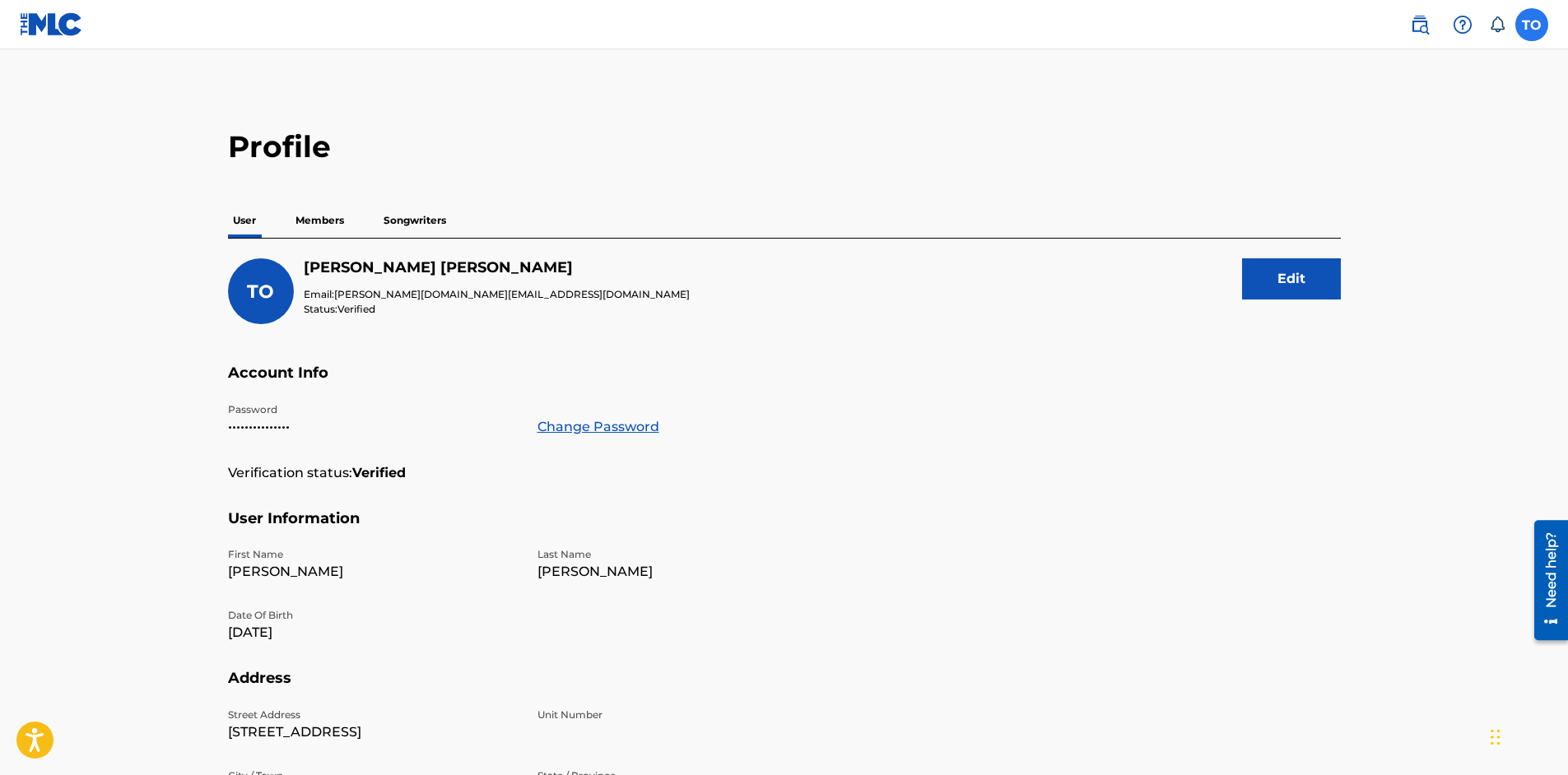
click at [1533, 26] on label at bounding box center [1531, 25] width 33 height 33
click at [1531, 25] on input "TO [PERSON_NAME] [PERSON_NAME][DOMAIN_NAME][EMAIL_ADDRESS][DOMAIN_NAME] Notific…" at bounding box center [1531, 25] width 0 height 0
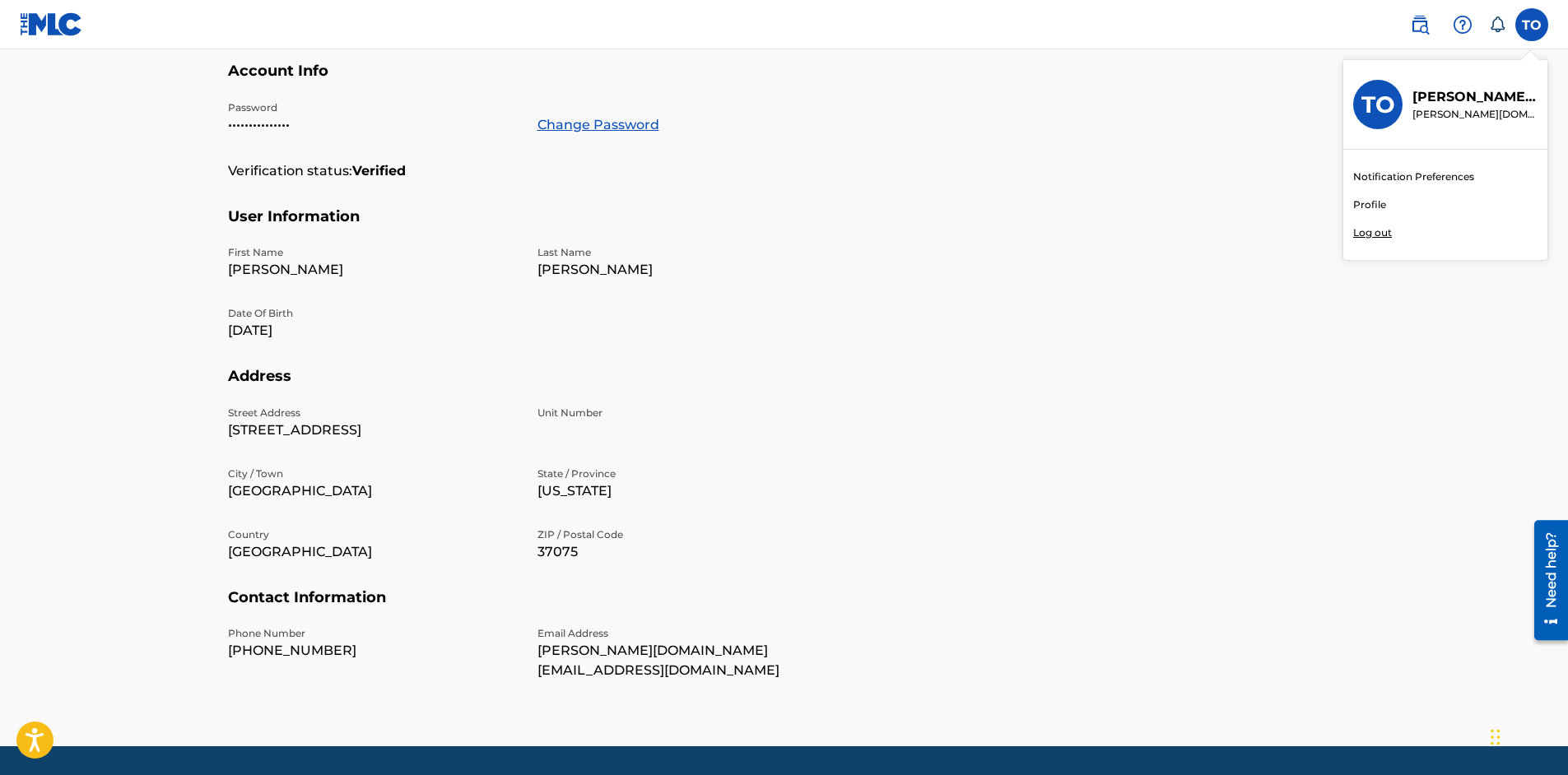
scroll to position [332, 0]
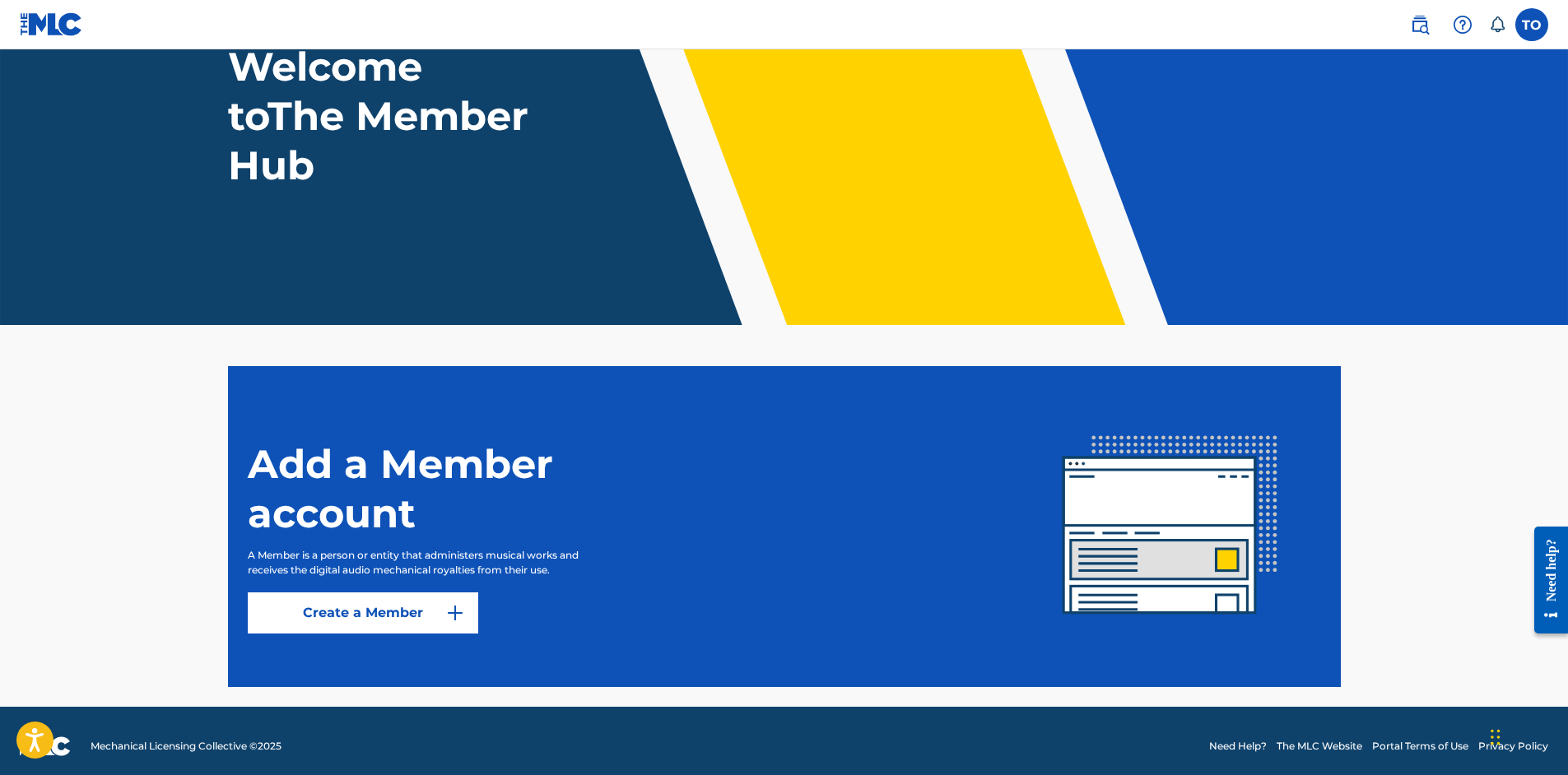
scroll to position [138, 0]
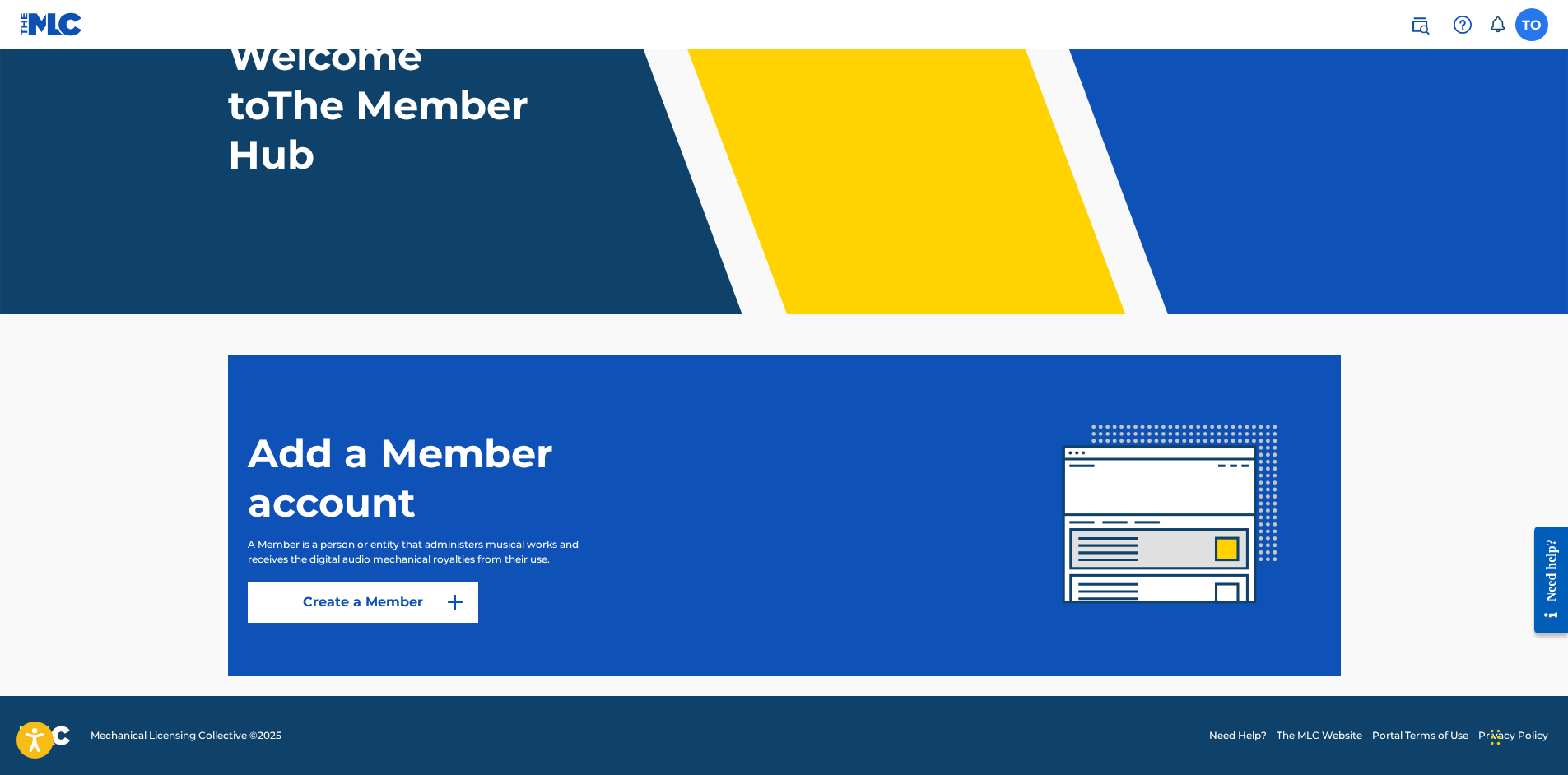
click at [1529, 23] on label at bounding box center [1531, 25] width 33 height 33
click at [1531, 25] on input "TO [PERSON_NAME] [PERSON_NAME][DOMAIN_NAME][EMAIL_ADDRESS][DOMAIN_NAME] Notific…" at bounding box center [1531, 25] width 0 height 0
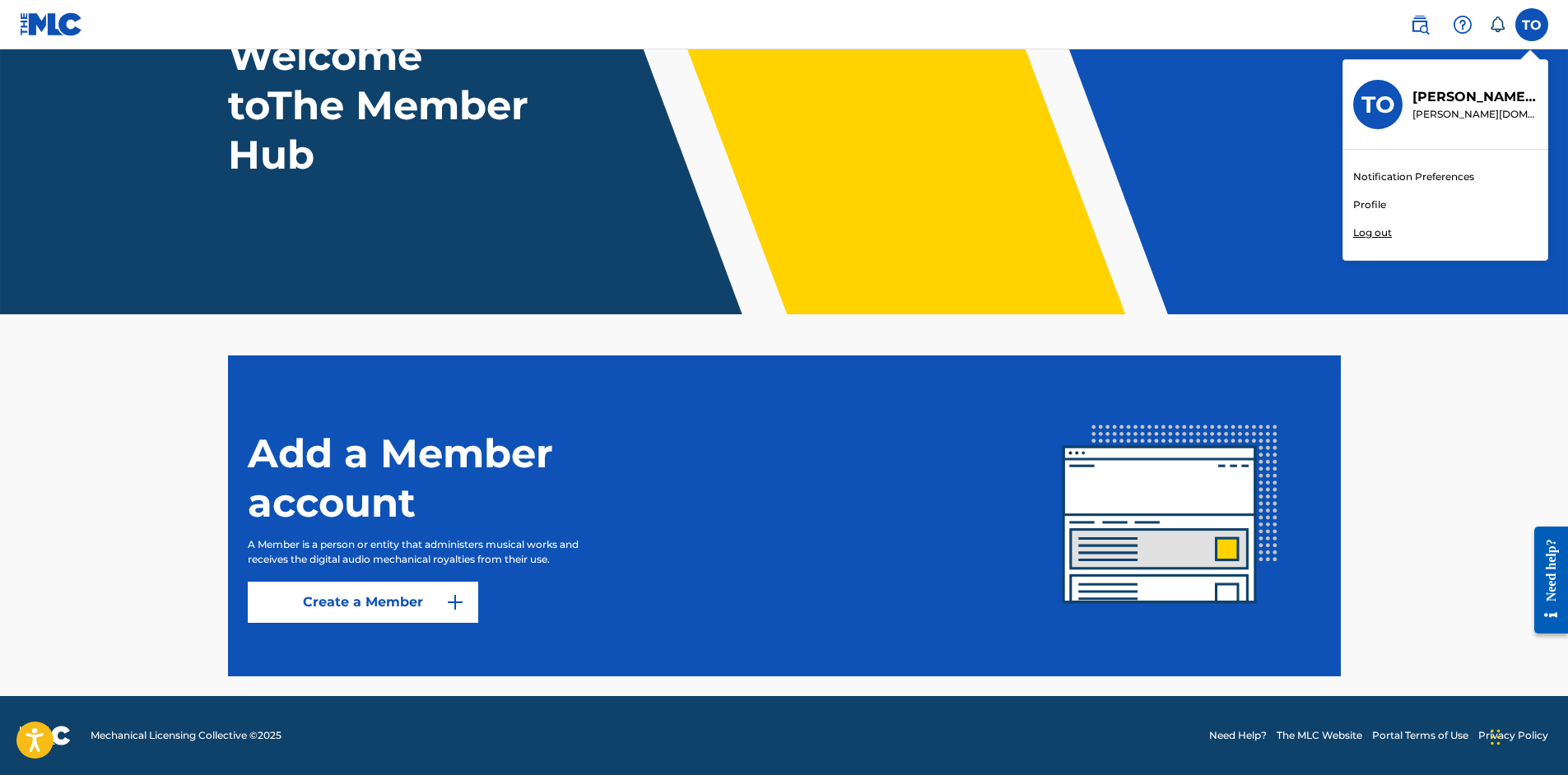
click at [1380, 236] on p "Log out" at bounding box center [1372, 232] width 38 height 15
click at [1531, 25] on input "TO [PERSON_NAME] [PERSON_NAME][DOMAIN_NAME][EMAIL_ADDRESS][DOMAIN_NAME] Notific…" at bounding box center [1531, 25] width 0 height 0
